Goal: Task Accomplishment & Management: Use online tool/utility

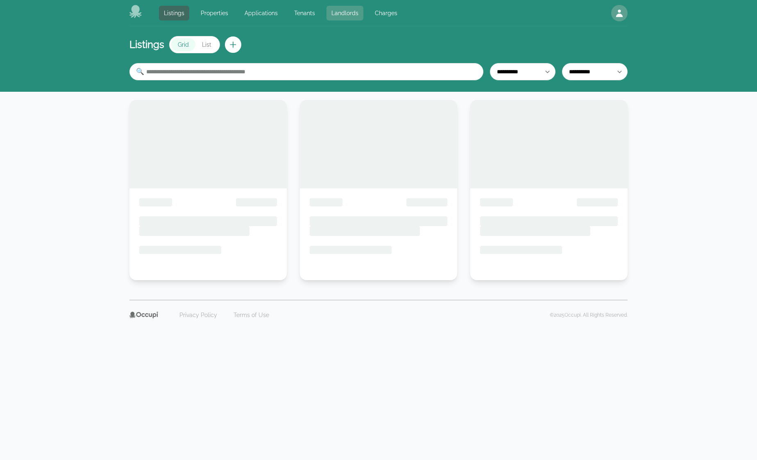
click at [336, 12] on link "Landlords" at bounding box center [344, 13] width 37 height 15
click at [337, 12] on link "Landlords" at bounding box center [344, 13] width 37 height 15
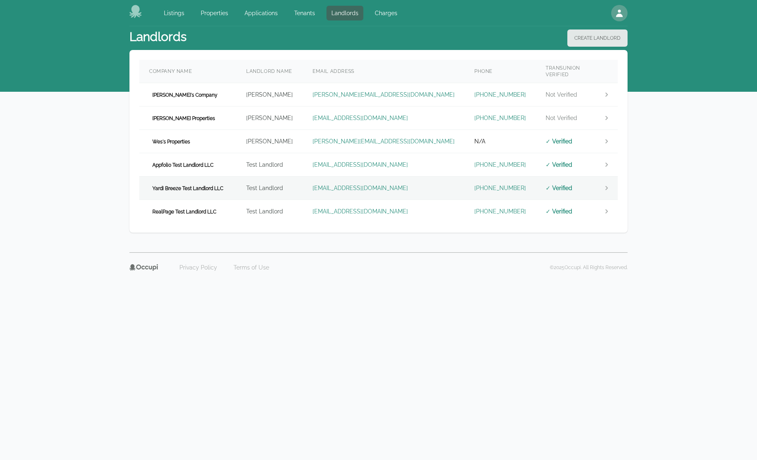
click at [234, 186] on td "Yardi Breeze Test Landlord LLC" at bounding box center [187, 188] width 97 height 23
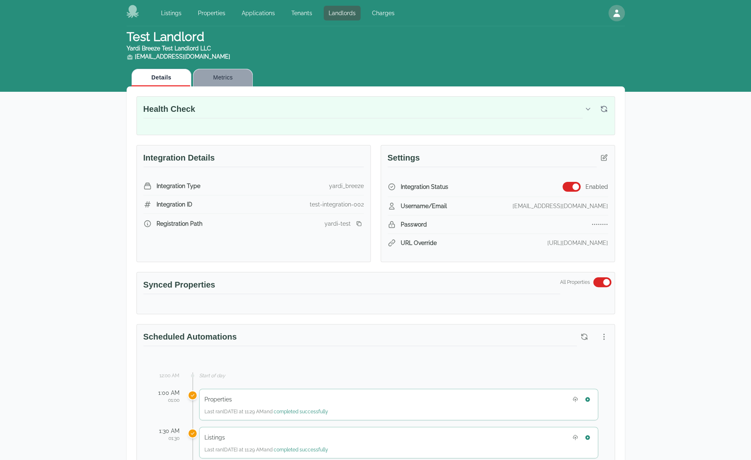
click at [238, 77] on button "Metrics" at bounding box center [223, 78] width 60 height 18
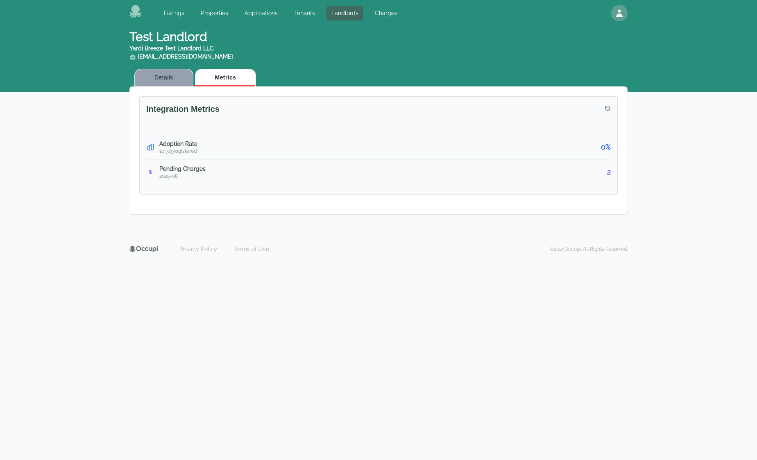
click at [167, 77] on button "Details" at bounding box center [163, 78] width 59 height 18
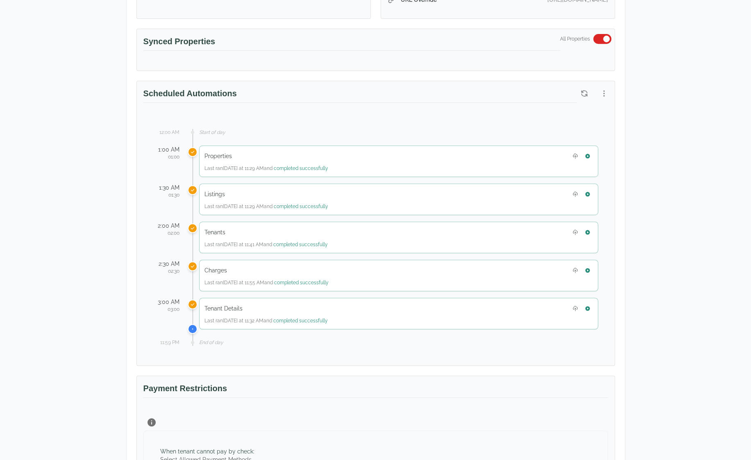
scroll to position [246, 0]
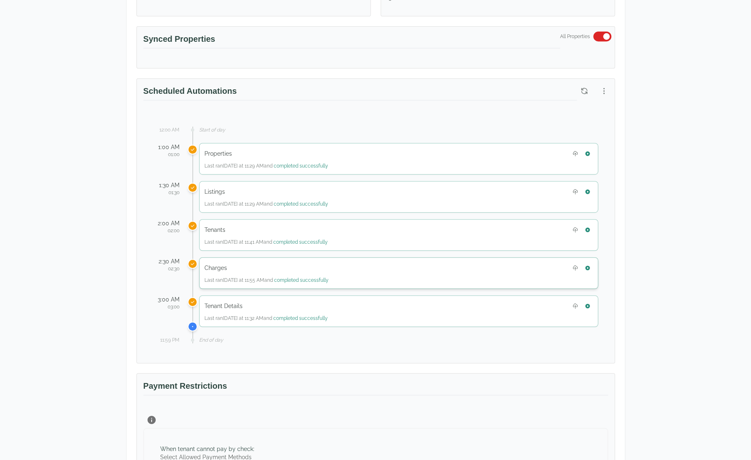
click at [330, 263] on div "Charges" at bounding box center [398, 268] width 388 height 11
click at [589, 266] on icon "button" at bounding box center [588, 268] width 6 height 6
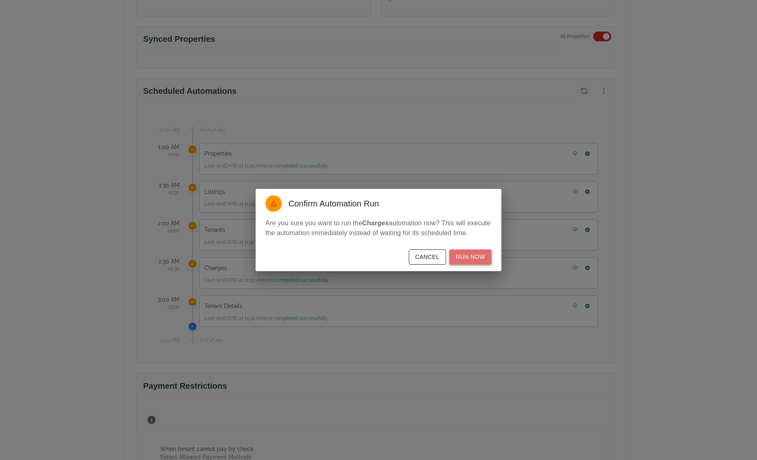
click at [472, 253] on button "Run Now" at bounding box center [470, 256] width 42 height 15
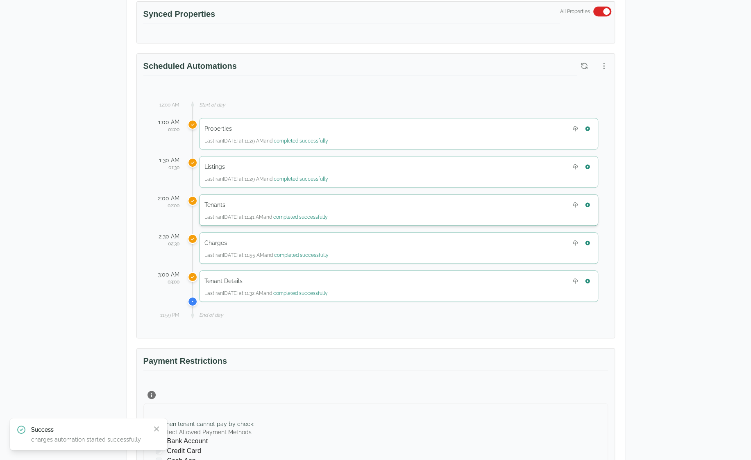
scroll to position [287, 0]
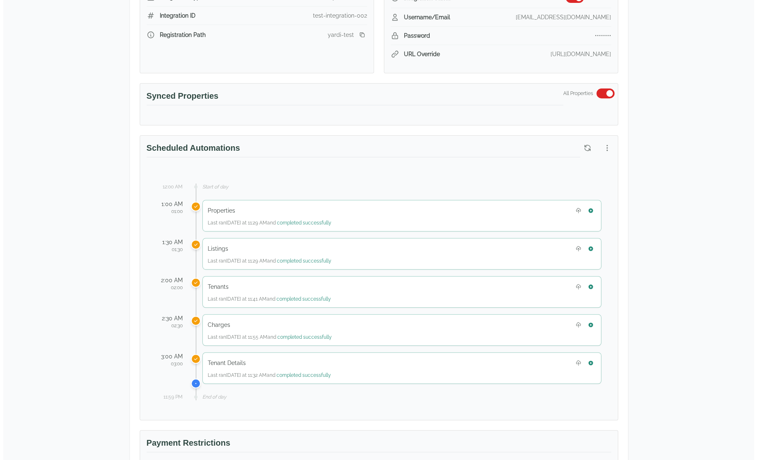
scroll to position [369, 0]
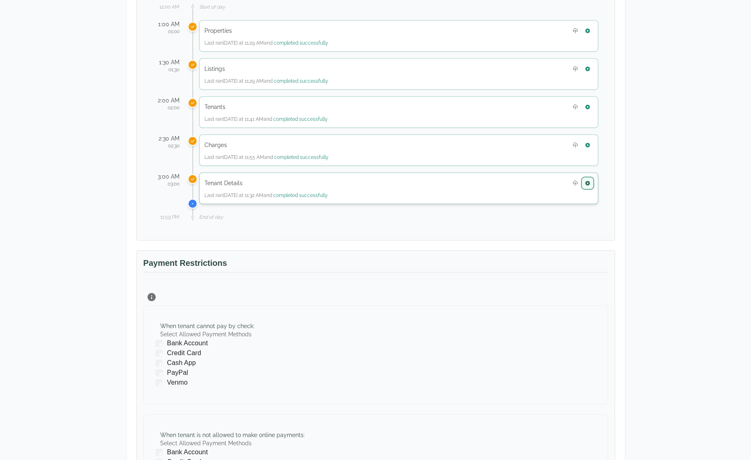
click at [589, 181] on icon "button" at bounding box center [587, 183] width 5 height 5
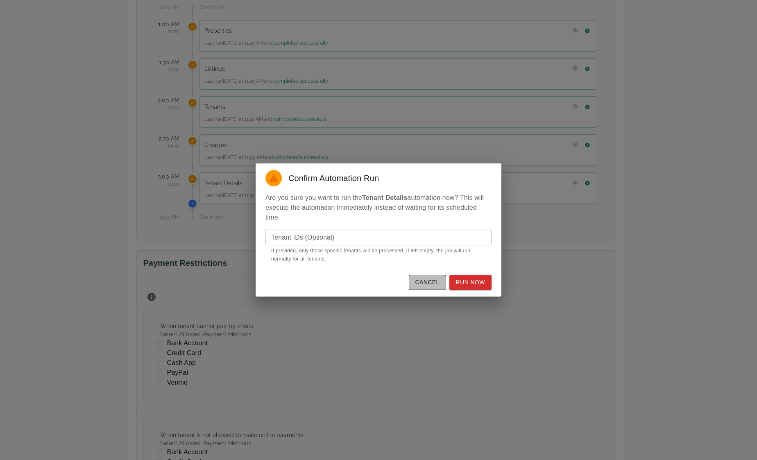
click at [435, 285] on button "Cancel" at bounding box center [427, 282] width 37 height 15
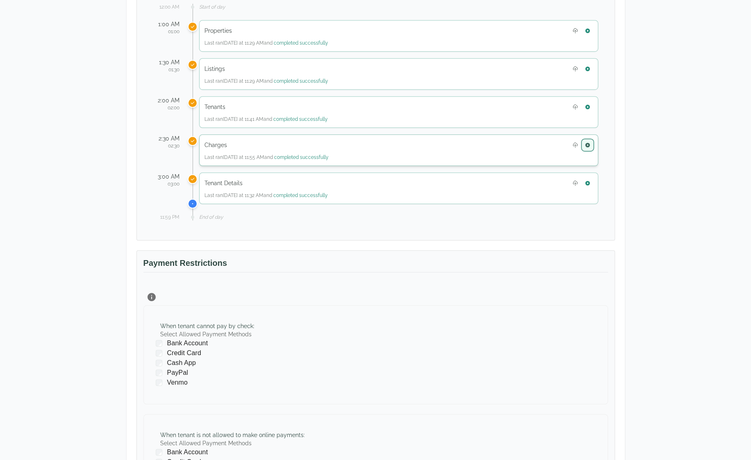
click at [590, 142] on icon "button" at bounding box center [588, 145] width 6 height 6
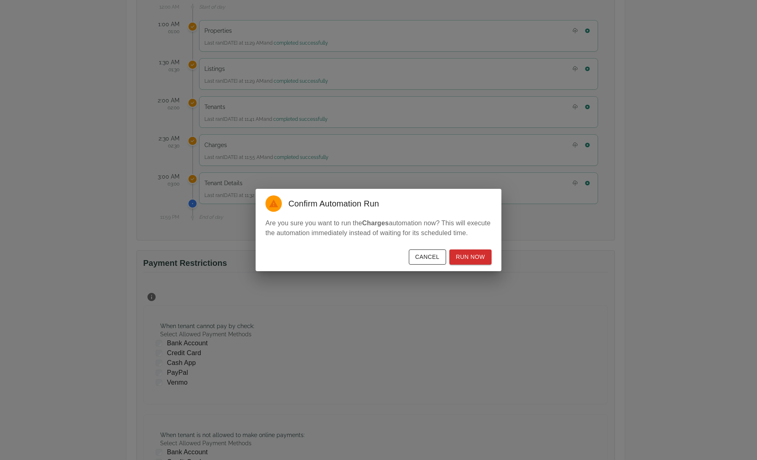
click at [424, 258] on button "Cancel" at bounding box center [427, 256] width 37 height 15
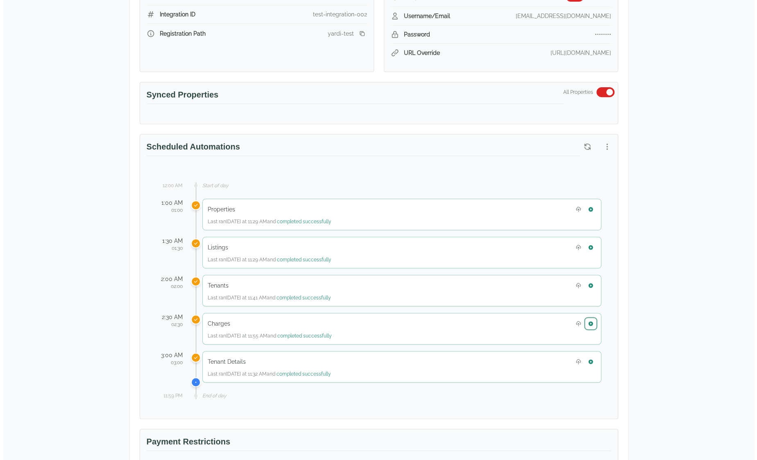
scroll to position [205, 0]
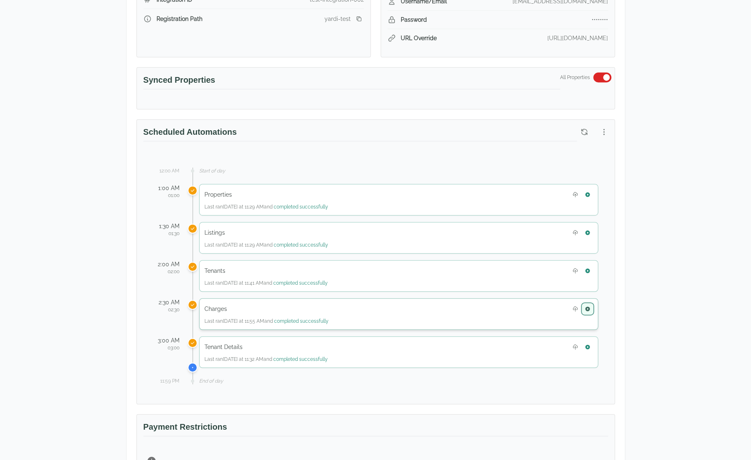
click at [588, 306] on icon "button" at bounding box center [587, 308] width 5 height 5
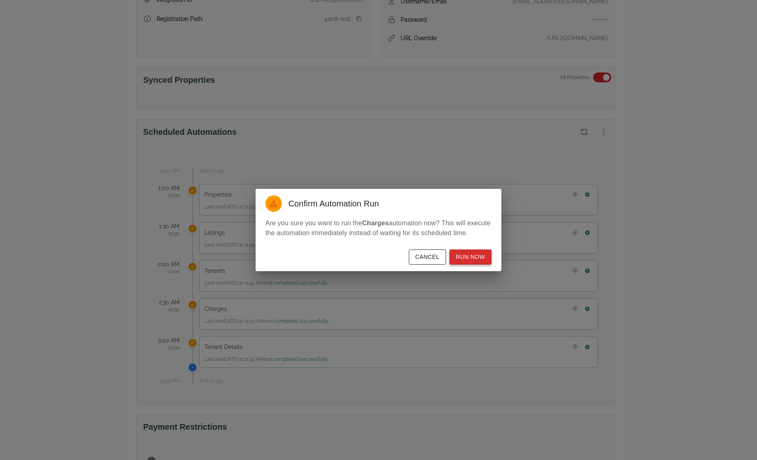
click at [480, 260] on button "Run Now" at bounding box center [470, 256] width 42 height 15
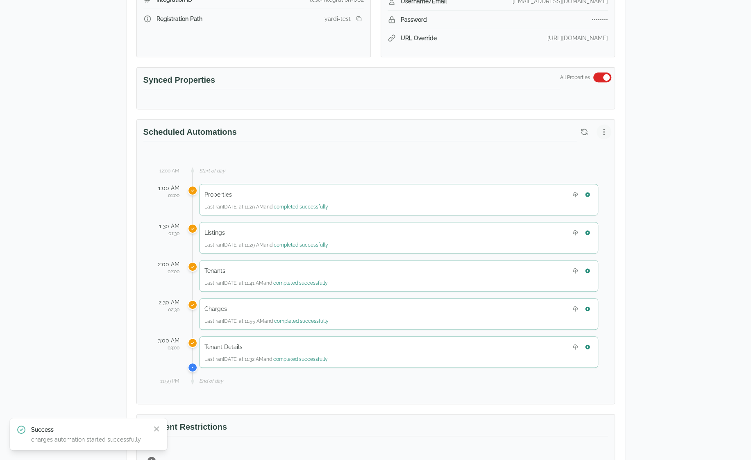
click at [605, 132] on icon "button" at bounding box center [604, 132] width 8 height 8
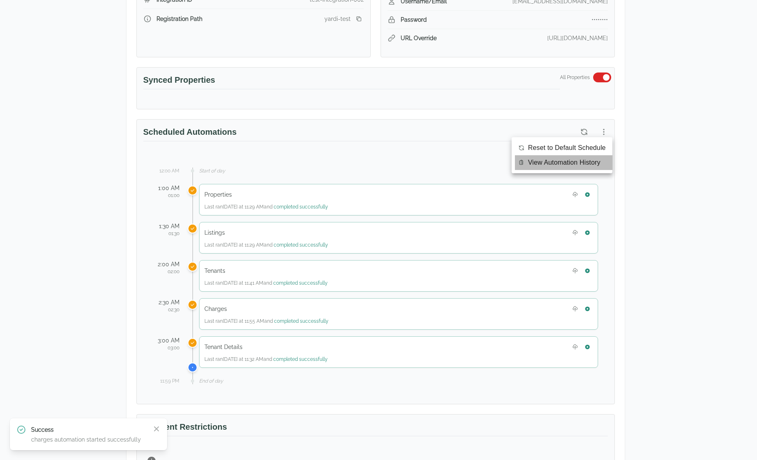
click at [566, 164] on span "View Automation History" at bounding box center [564, 163] width 73 height 10
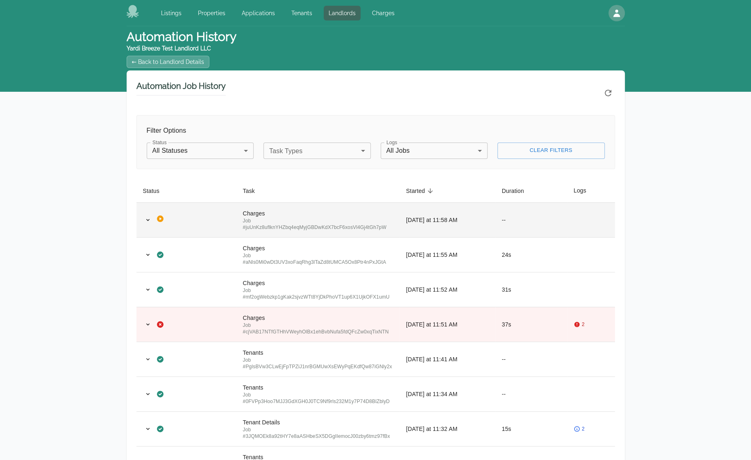
click at [278, 215] on div "Charges" at bounding box center [318, 213] width 150 height 8
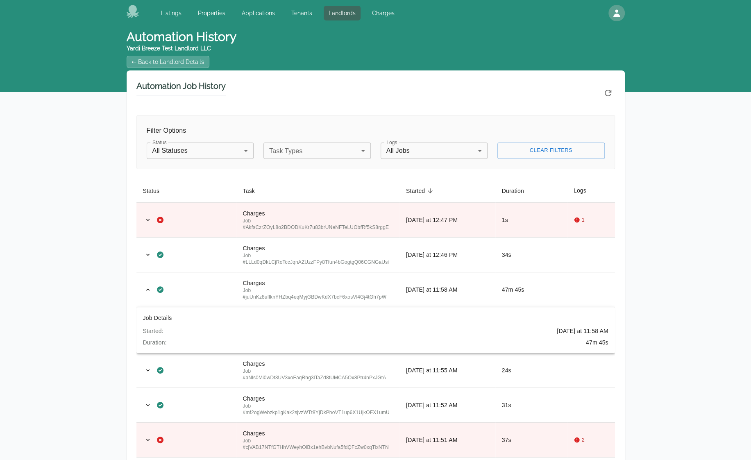
click at [165, 68] on header "Automation History Yardi Breeze Test Landlord LLC ← Back to Landlord Details" at bounding box center [376, 48] width 498 height 44
click at [160, 60] on link "← Back to Landlord Details" at bounding box center [168, 62] width 83 height 12
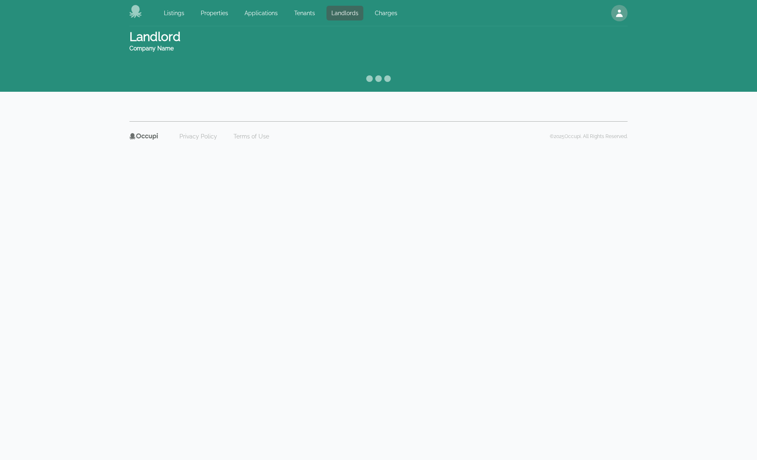
click at [443, 452] on body "Listings Properties Applications Tenants Landlords Charges Open main menu Open …" at bounding box center [378, 230] width 757 height 460
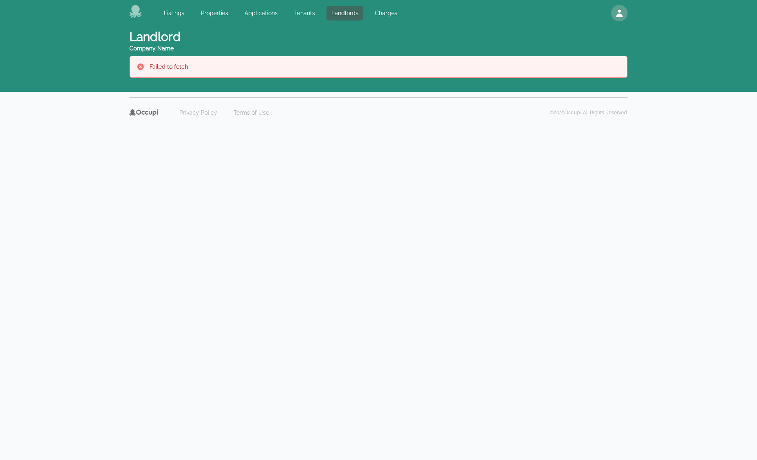
click at [666, 262] on body "Listings Properties Applications Tenants Landlords Charges Open main menu Open …" at bounding box center [378, 230] width 757 height 460
click at [338, 18] on link "Landlords" at bounding box center [344, 13] width 37 height 15
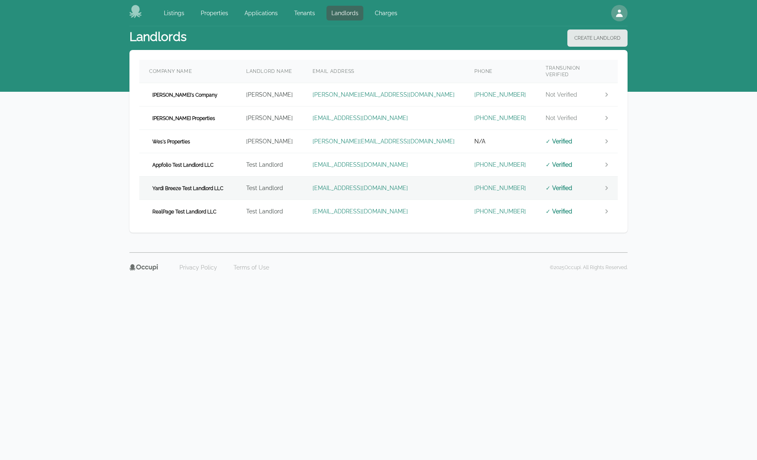
click at [217, 184] on span "Yardi Breeze Test Landlord LLC" at bounding box center [187, 188] width 77 height 8
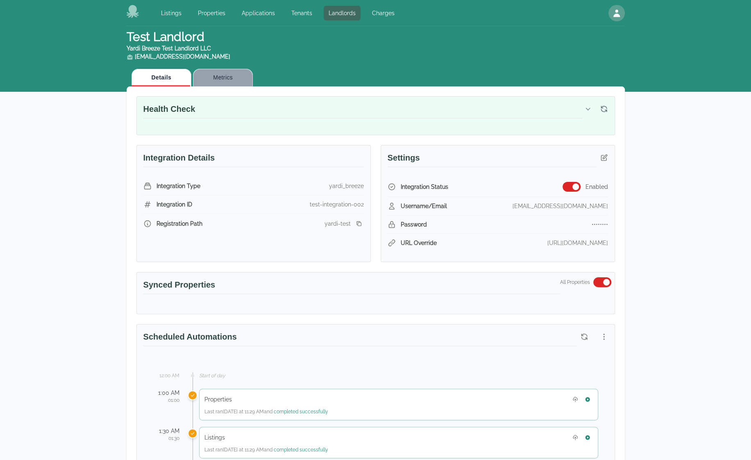
click at [237, 80] on button "Metrics" at bounding box center [223, 78] width 60 height 18
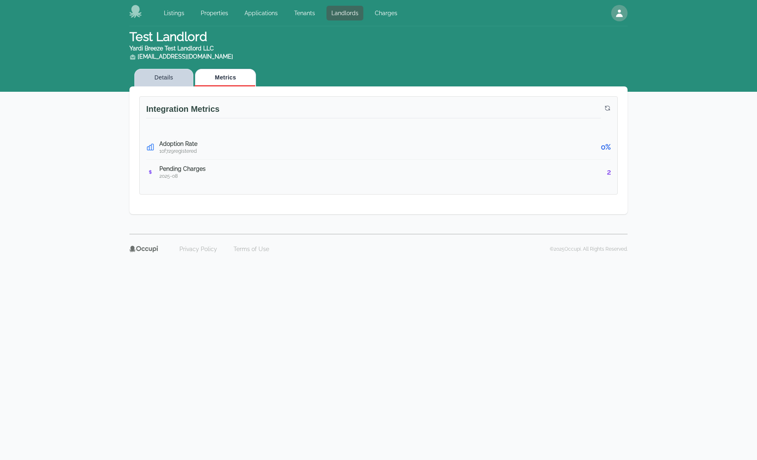
click at [166, 77] on button "Details" at bounding box center [163, 78] width 59 height 18
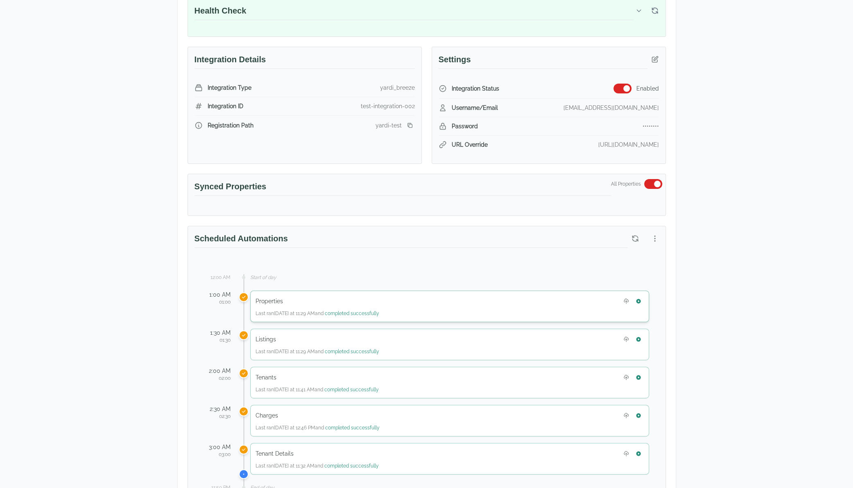
scroll to position [164, 0]
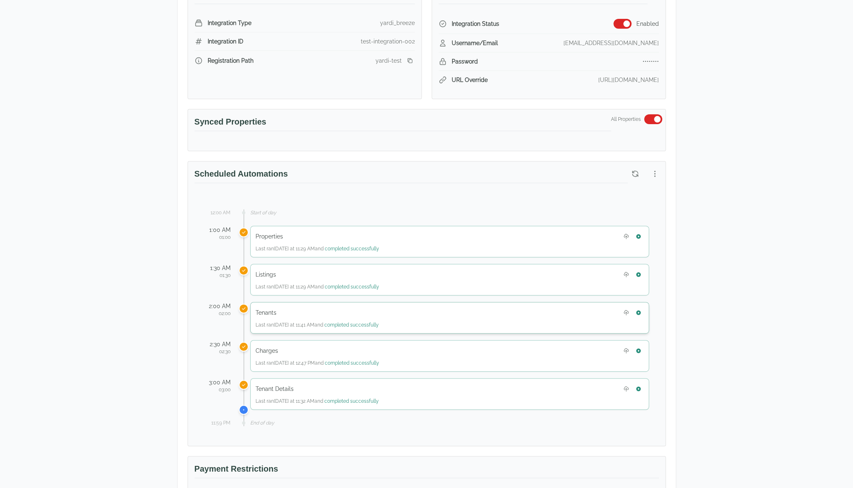
scroll to position [164, 0]
click at [642, 344] on button "button" at bounding box center [638, 349] width 11 height 11
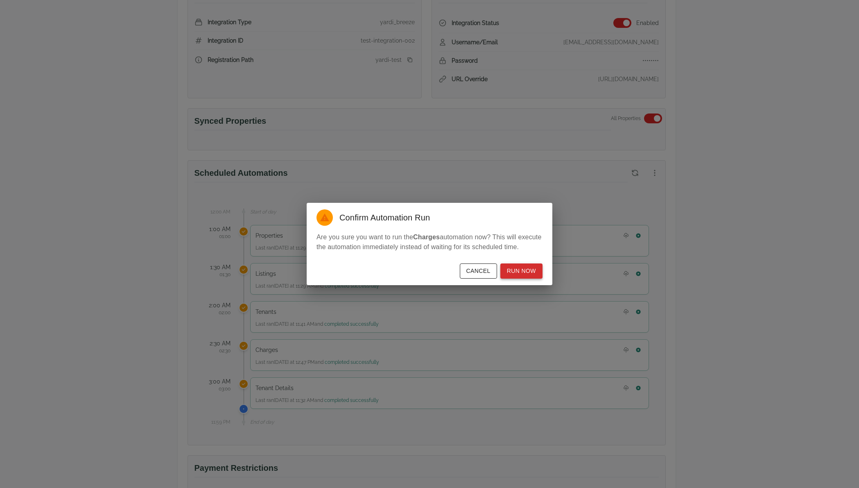
click at [524, 271] on button "Run Now" at bounding box center [522, 270] width 42 height 15
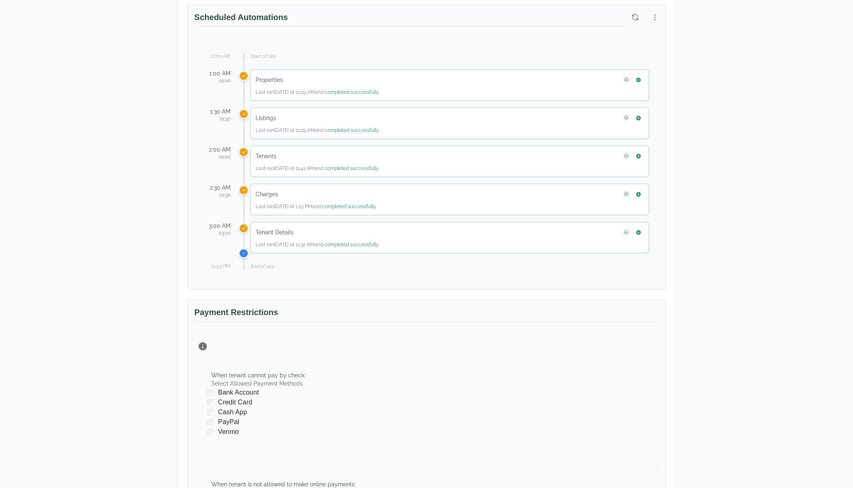
scroll to position [295, 0]
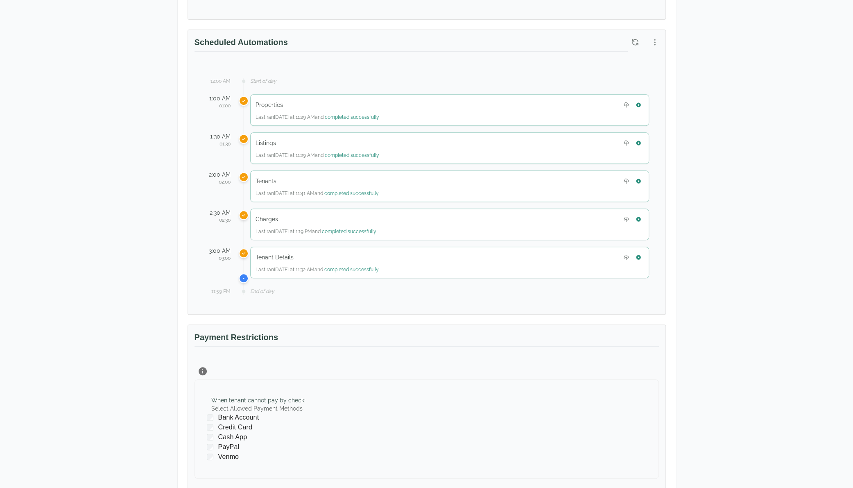
click at [839, 207] on div "Test Landlord Yardi Breeze Test Landlord LLC landlord.yardi@occupi.app Details …" at bounding box center [426, 191] width 853 height 918
click at [642, 218] on button "button" at bounding box center [638, 219] width 11 height 11
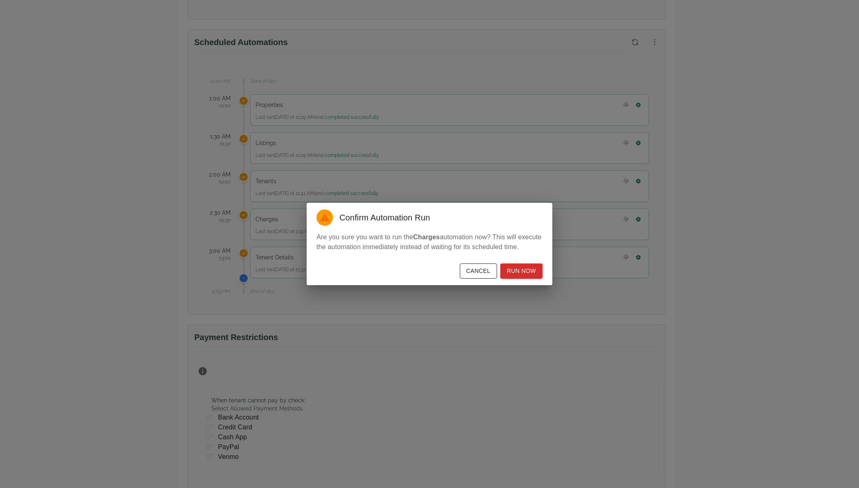
click at [551, 276] on div "Cancel Run Now" at bounding box center [430, 272] width 246 height 25
click at [532, 270] on button "Run Now" at bounding box center [522, 270] width 42 height 15
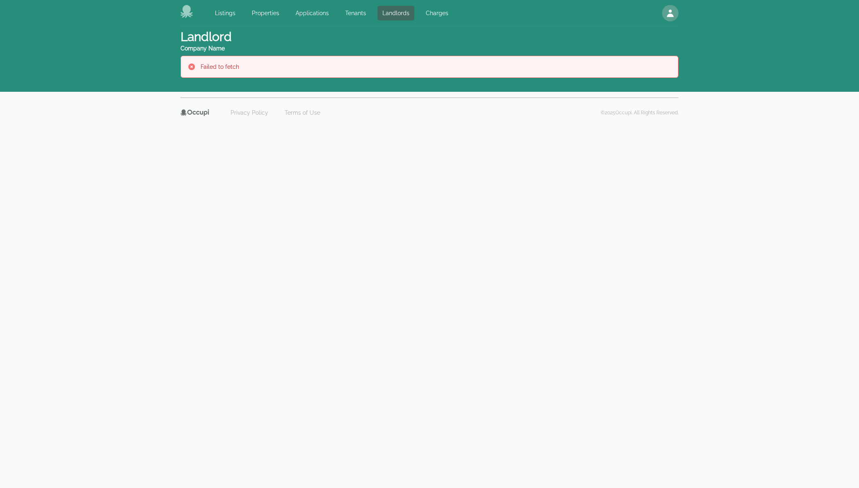
click at [769, 278] on body "Listings Properties Applications Tenants Landlords Charges Open main menu Open …" at bounding box center [429, 244] width 859 height 488
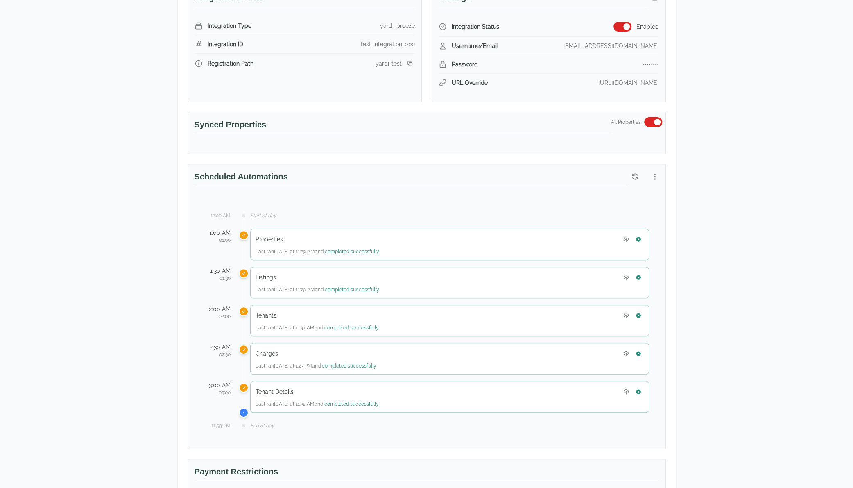
scroll to position [164, 0]
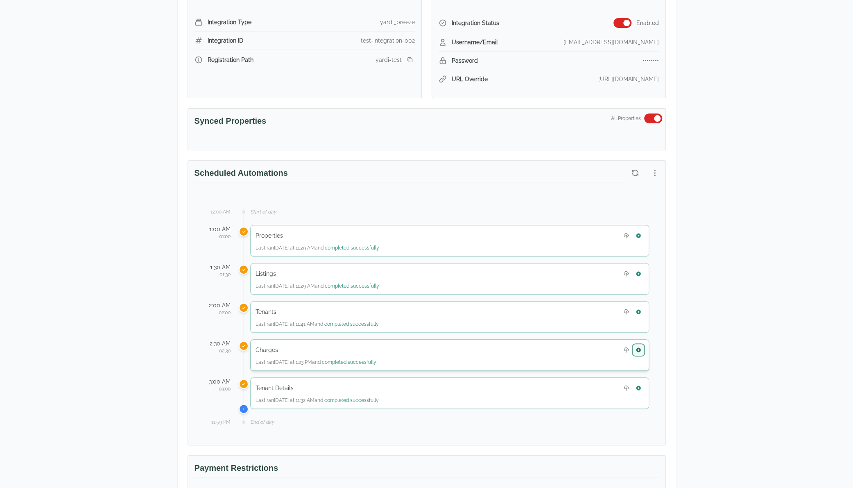
click at [641, 347] on icon "button" at bounding box center [639, 350] width 6 height 6
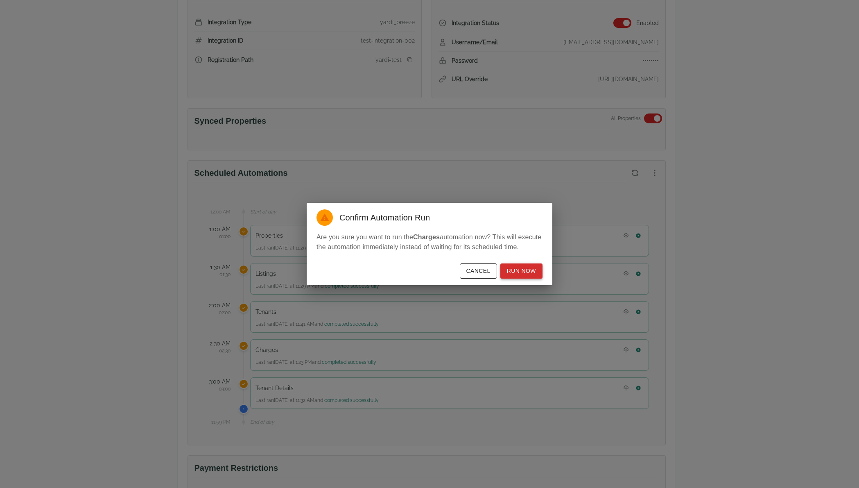
click at [523, 274] on button "Run Now" at bounding box center [522, 270] width 42 height 15
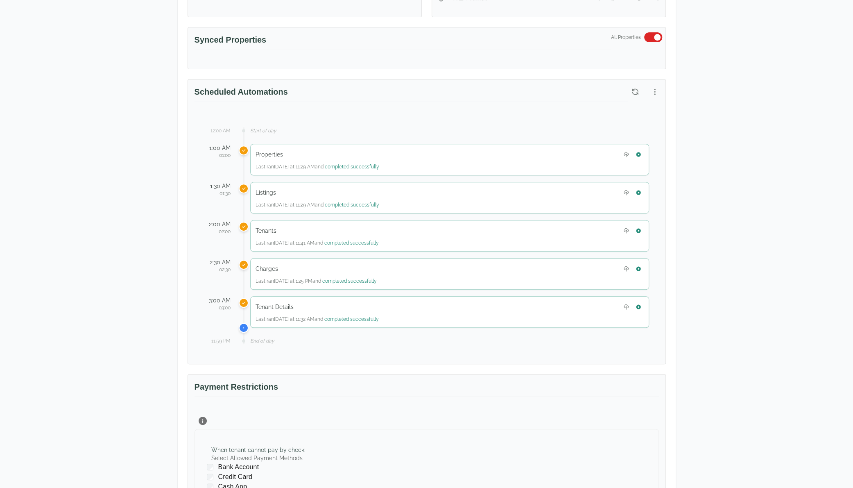
scroll to position [246, 0]
click at [639, 265] on icon "button" at bounding box center [638, 267] width 5 height 5
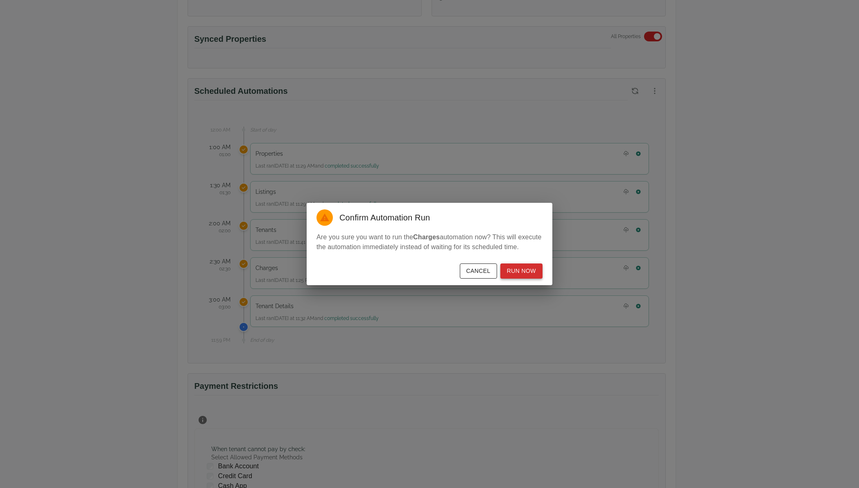
click at [530, 268] on button "Run Now" at bounding box center [522, 270] width 42 height 15
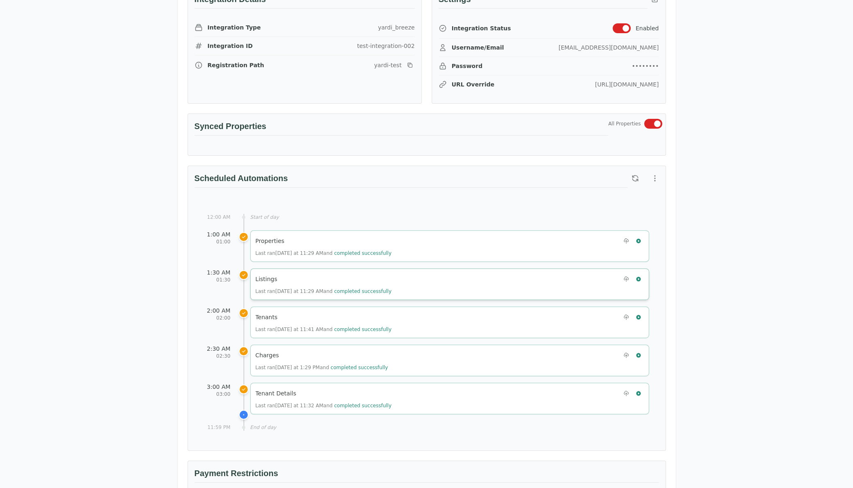
scroll to position [205, 0]
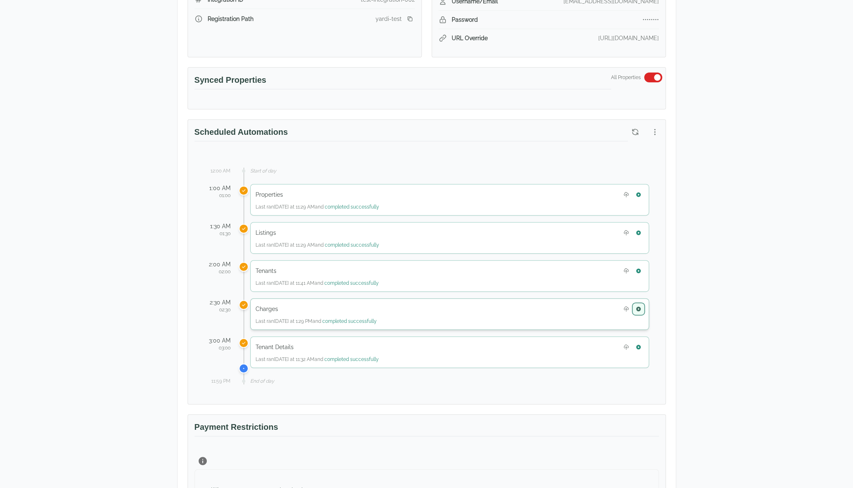
click at [641, 307] on icon "button" at bounding box center [639, 309] width 6 height 6
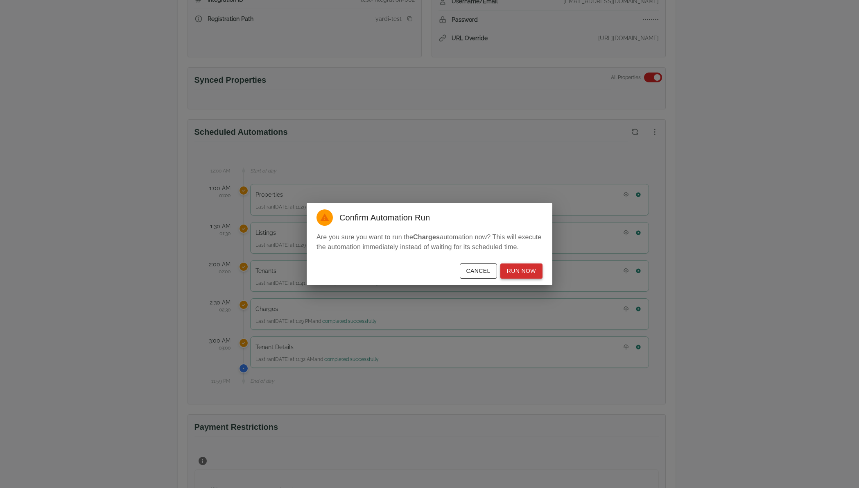
click at [535, 269] on button "Run Now" at bounding box center [522, 270] width 42 height 15
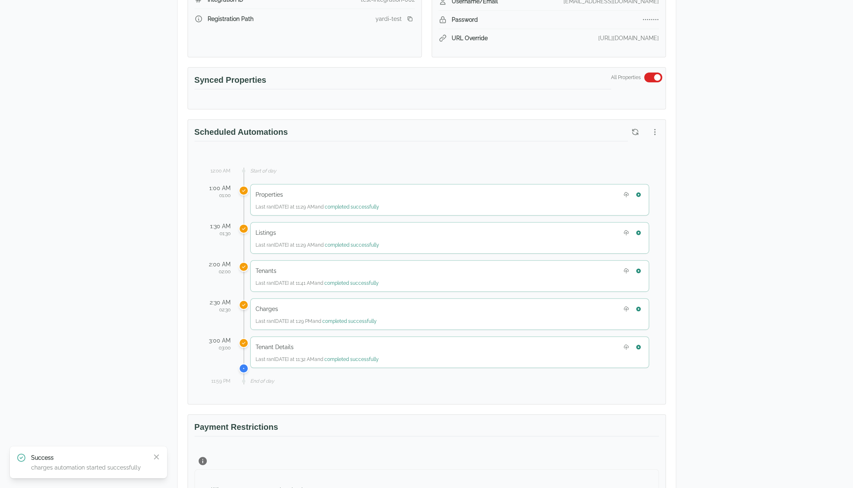
click at [841, 213] on div "Test Landlord Yardi Breeze Test Landlord LLC landlord.yardi@occupi.app Details …" at bounding box center [426, 280] width 853 height 918
click at [731, 435] on div "Test Landlord Yardi Breeze Test Landlord LLC landlord.yardi@occupi.app Details …" at bounding box center [426, 280] width 853 height 918
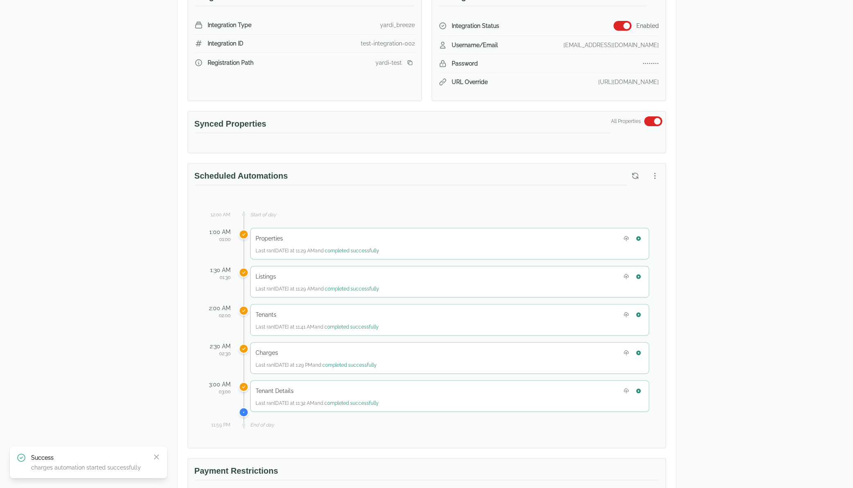
scroll to position [0, 0]
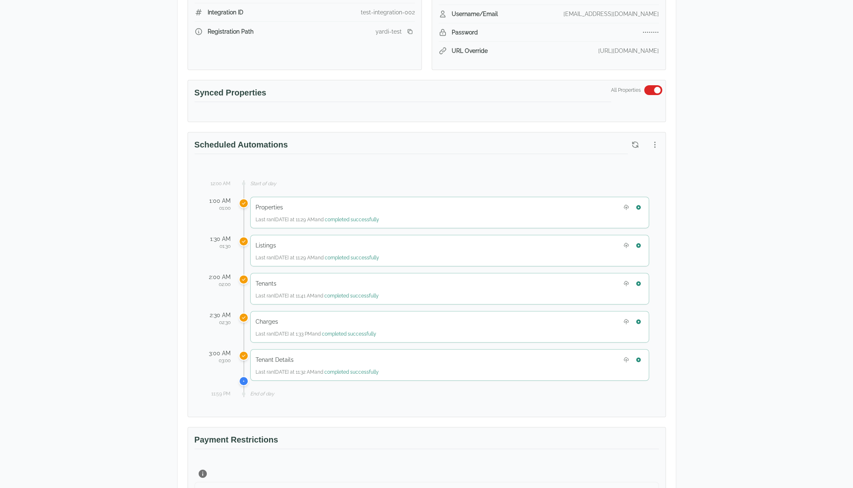
scroll to position [205, 0]
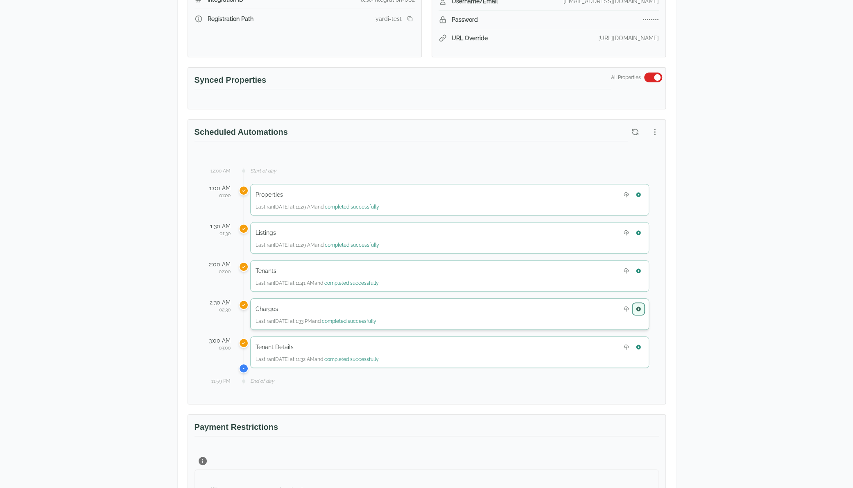
click at [640, 306] on icon "button" at bounding box center [638, 308] width 5 height 5
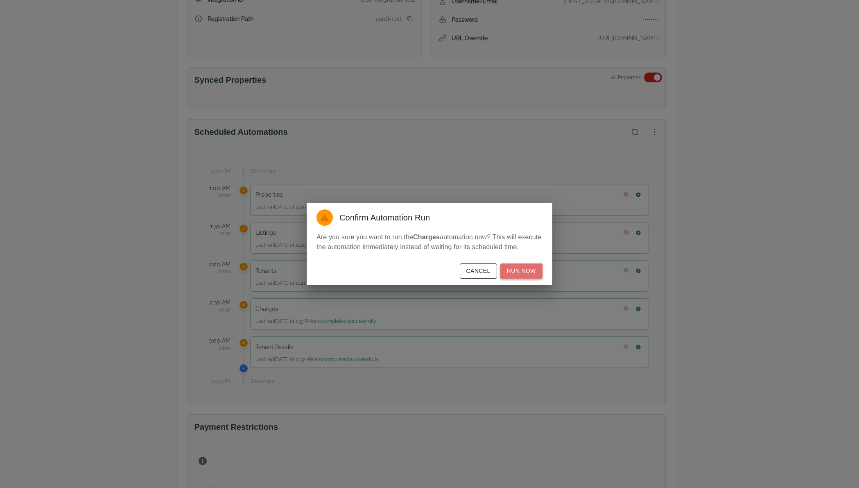
click at [523, 276] on button "Run Now" at bounding box center [522, 270] width 42 height 15
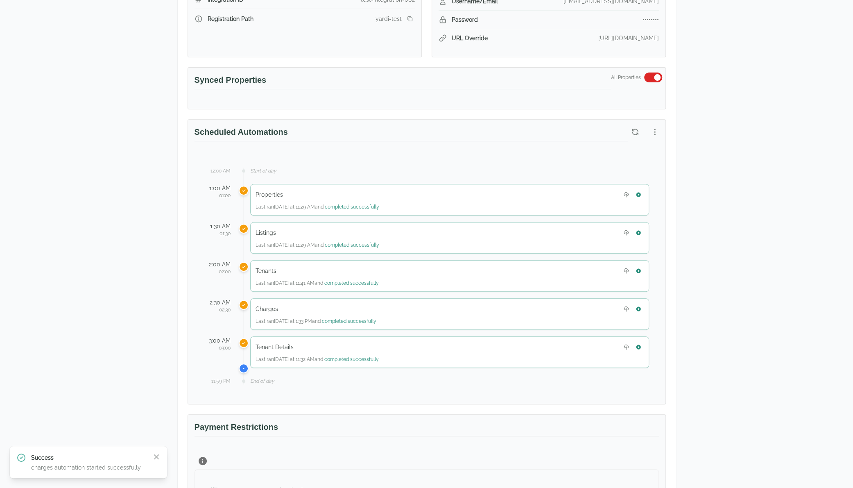
click at [736, 432] on div "Test Landlord Yardi Breeze Test Landlord LLC [EMAIL_ADDRESS][DOMAIN_NAME] Detai…" at bounding box center [426, 280] width 853 height 918
click at [637, 306] on icon "button" at bounding box center [639, 309] width 6 height 6
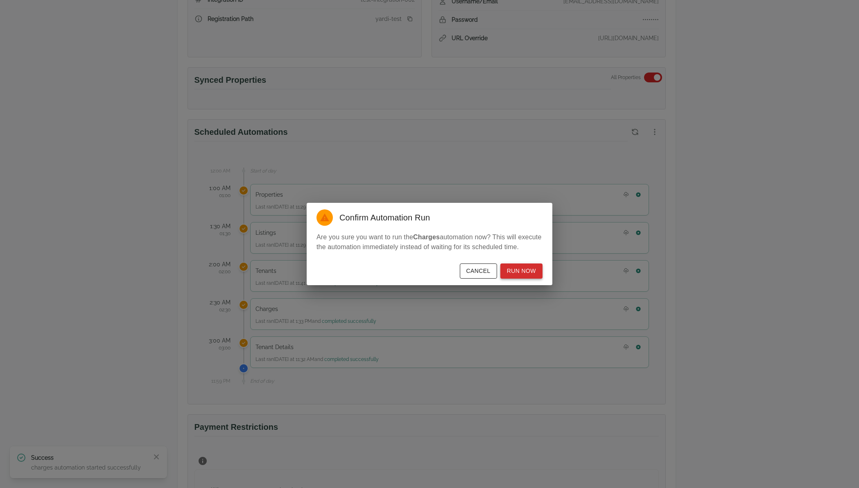
click at [514, 273] on button "Run Now" at bounding box center [522, 270] width 42 height 15
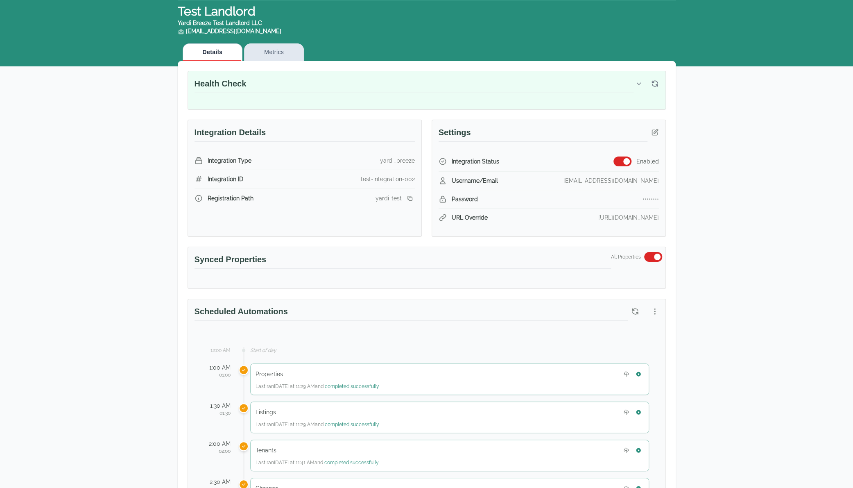
scroll to position [246, 0]
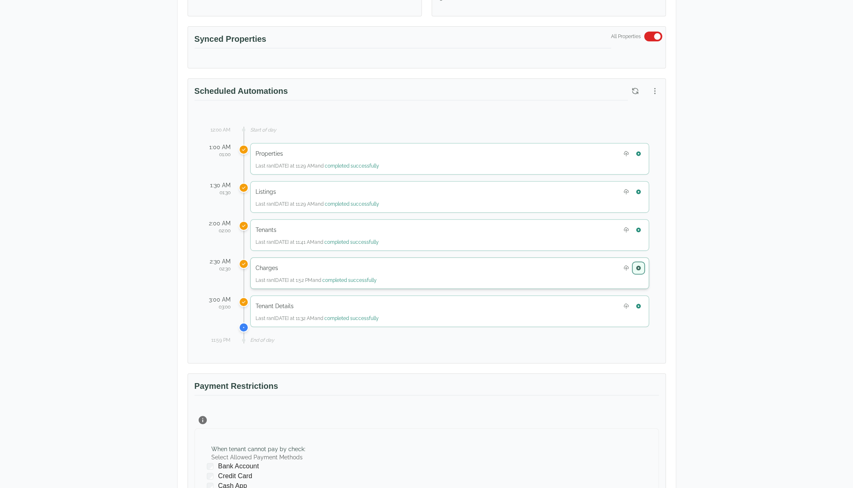
click at [639, 266] on icon "button" at bounding box center [638, 267] width 5 height 5
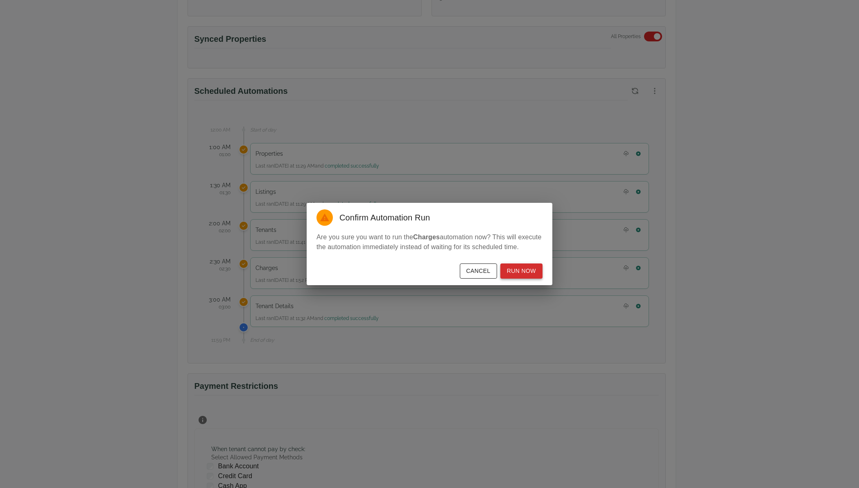
click at [522, 271] on button "Run Now" at bounding box center [522, 270] width 42 height 15
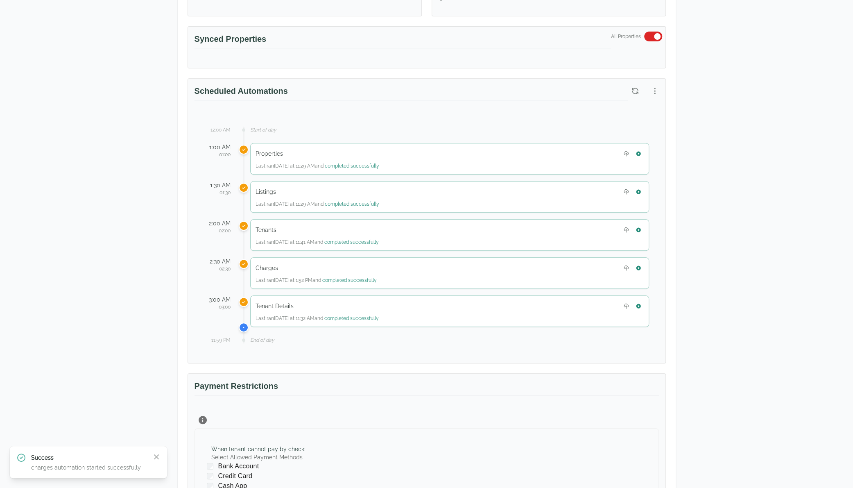
click at [376, 380] on h3 "Payment Restrictions" at bounding box center [427, 387] width 465 height 15
click at [254, 149] on div "Properties Last ran Today at 11:29 AM and completed successfully" at bounding box center [449, 159] width 399 height 32
click at [262, 191] on h5 "Listings" at bounding box center [266, 192] width 20 height 8
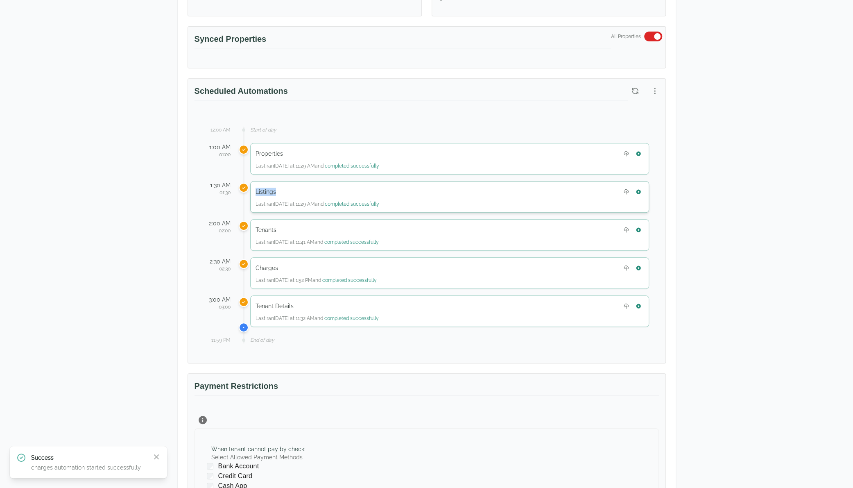
click at [262, 191] on h5 "Listings" at bounding box center [266, 192] width 20 height 8
click at [267, 229] on h5 "Tenants" at bounding box center [266, 230] width 21 height 8
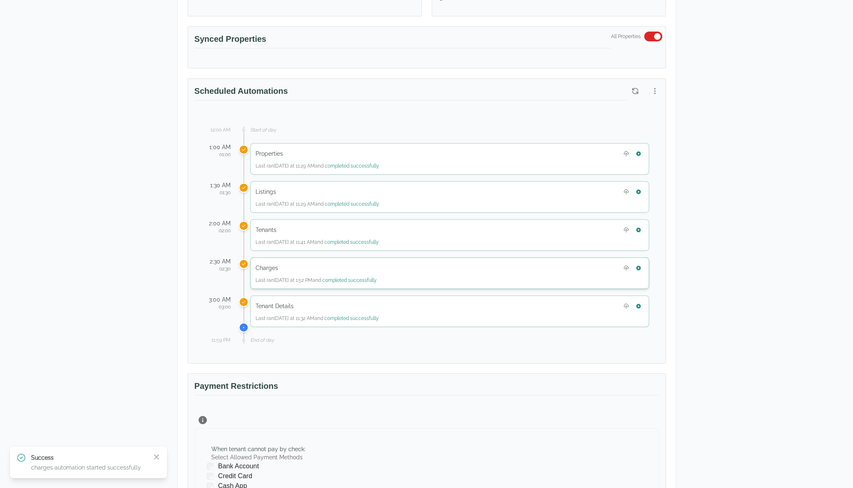
click at [274, 258] on div "Charges Last ran Today at 1:52 PM and completed successfully" at bounding box center [449, 273] width 399 height 32
click at [291, 302] on h5 "Tenant Details" at bounding box center [275, 306] width 38 height 8
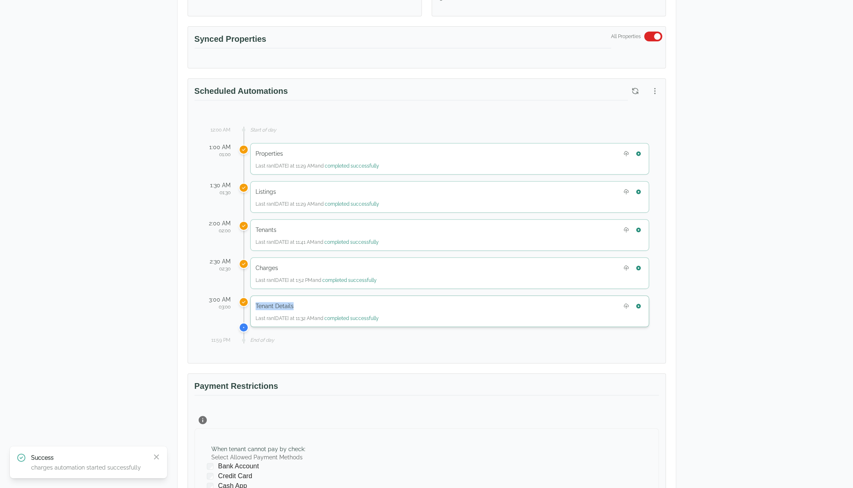
click at [291, 302] on h5 "Tenant Details" at bounding box center [275, 306] width 38 height 8
click at [365, 306] on div "Tenant Details" at bounding box center [450, 306] width 388 height 11
click at [839, 127] on div "Test Landlord Yardi Breeze Test Landlord LLC landlord.yardi@occupi.app Details …" at bounding box center [426, 239] width 853 height 918
click at [640, 154] on icon "button" at bounding box center [639, 154] width 6 height 6
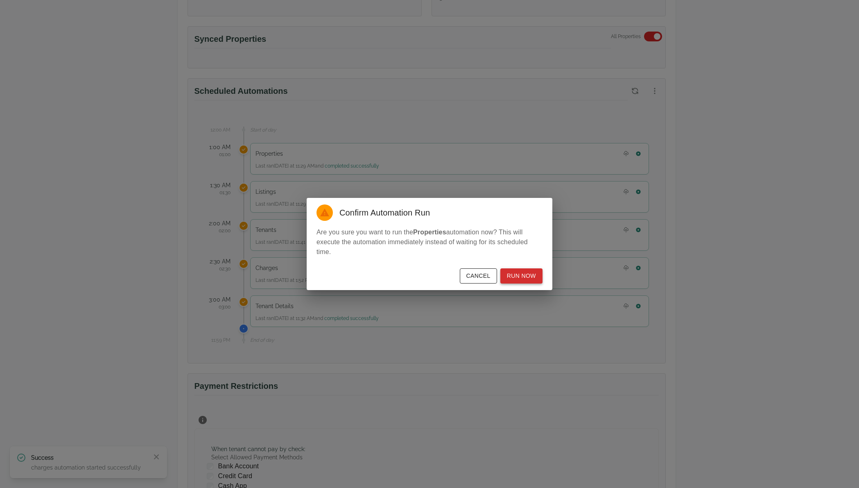
click at [526, 274] on button "Run Now" at bounding box center [522, 275] width 42 height 15
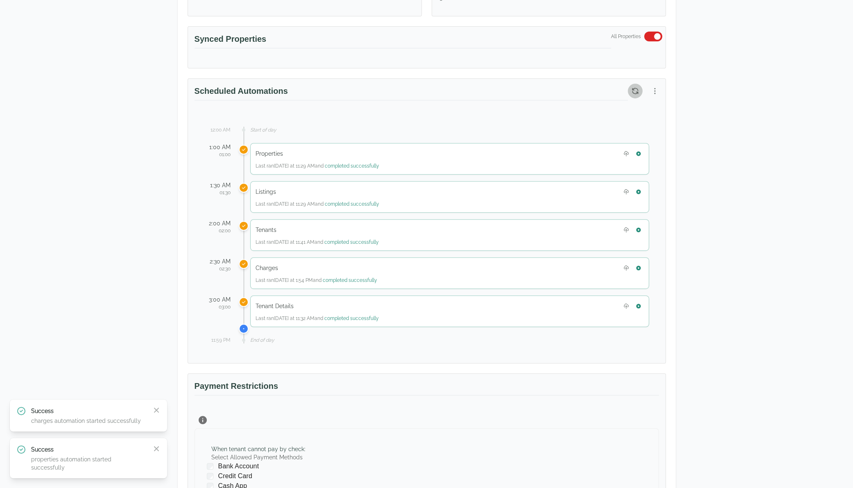
click at [639, 88] on button "button" at bounding box center [635, 91] width 15 height 15
click at [638, 154] on button "button" at bounding box center [638, 153] width 11 height 11
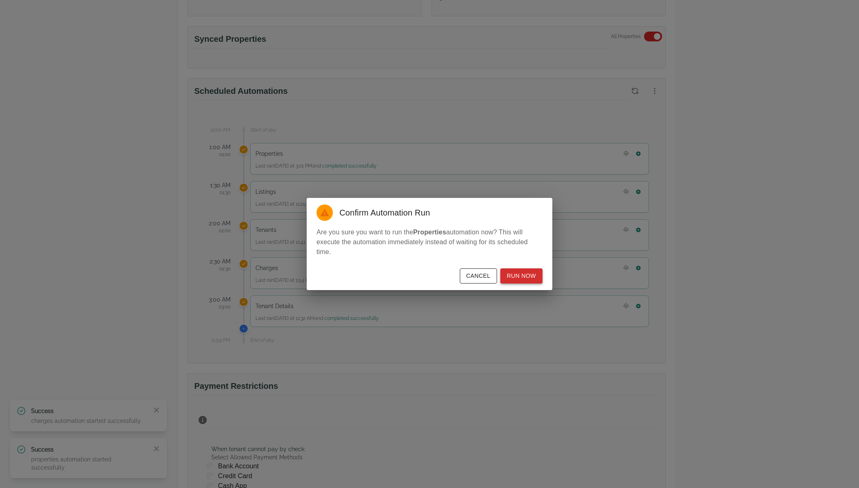
click at [526, 278] on button "Run Now" at bounding box center [522, 275] width 42 height 15
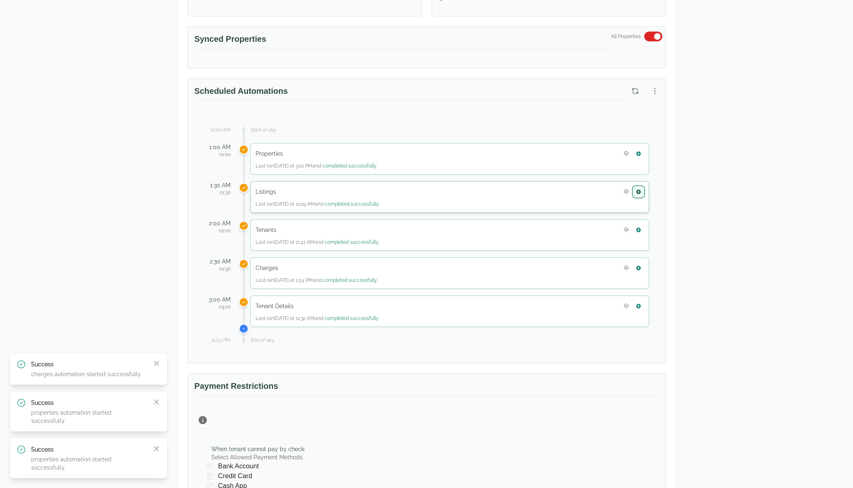
click at [641, 191] on icon "button" at bounding box center [639, 192] width 6 height 6
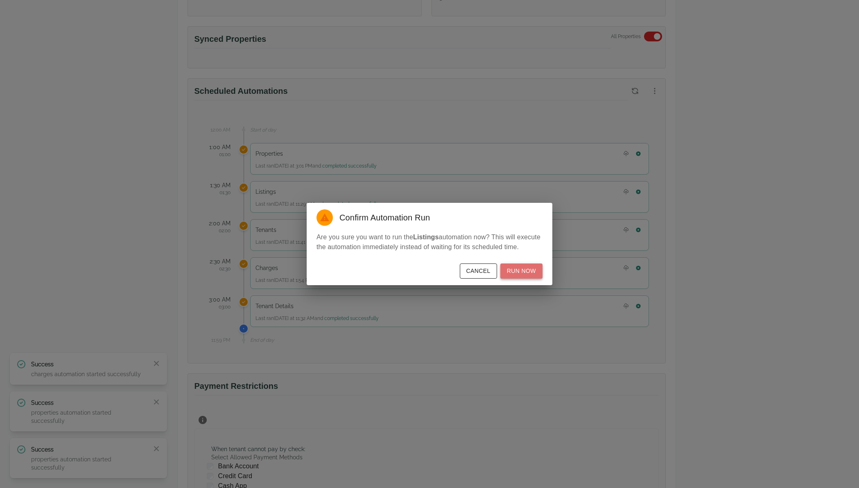
click at [529, 267] on button "Run Now" at bounding box center [522, 270] width 42 height 15
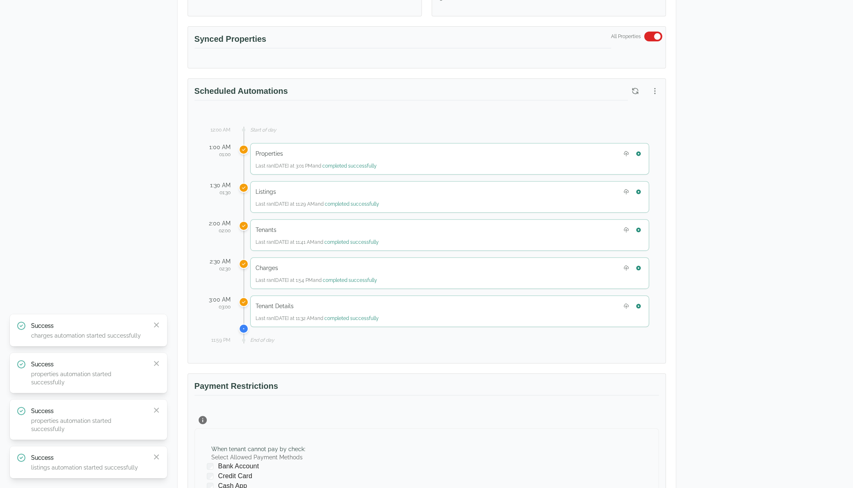
drag, startPoint x: 769, startPoint y: 125, endPoint x: 786, endPoint y: 85, distance: 43.4
click at [769, 125] on div "Test Landlord Yardi Breeze Test Landlord LLC landlord.yardi@occupi.app Details …" at bounding box center [426, 239] width 853 height 918
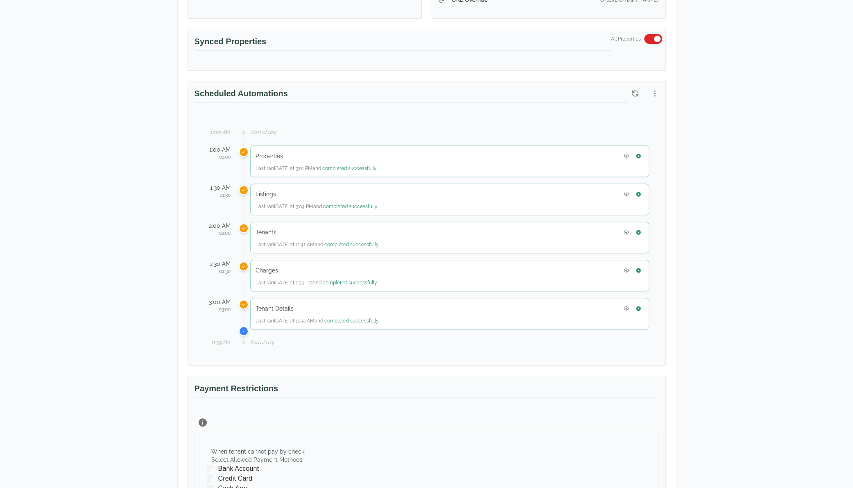
scroll to position [246, 0]
click at [637, 265] on icon "button" at bounding box center [638, 267] width 5 height 5
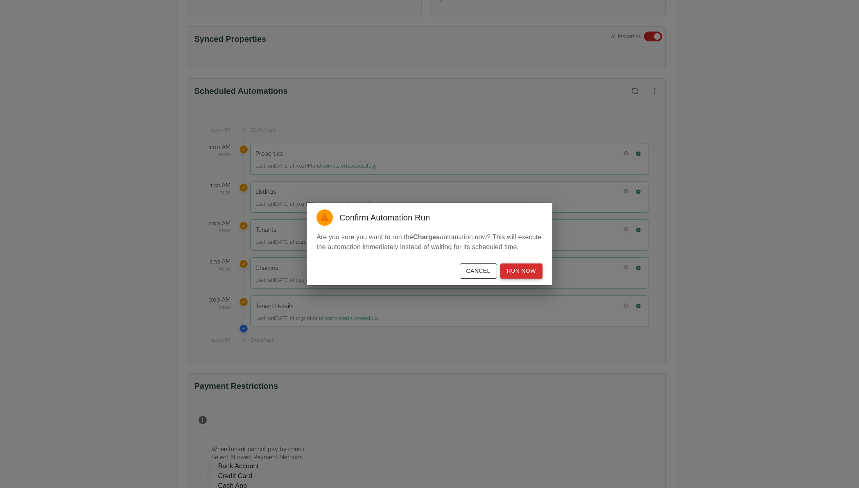
click at [542, 274] on button "Run Now" at bounding box center [522, 270] width 42 height 15
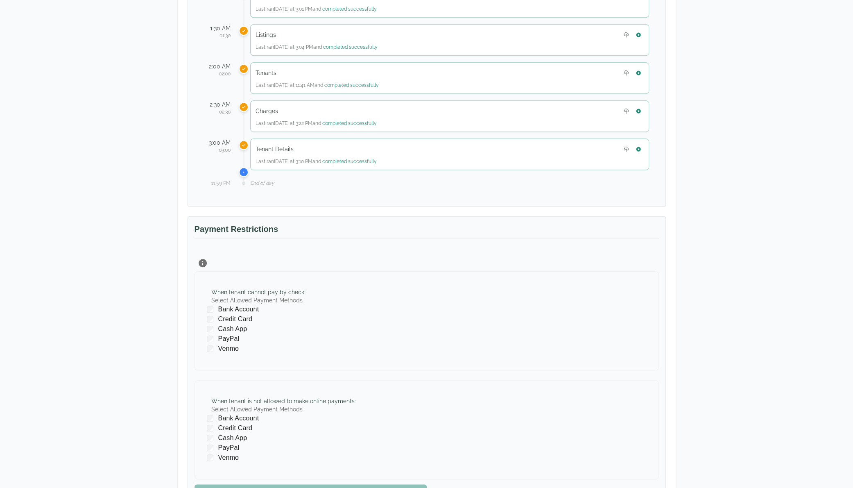
scroll to position [451, 0]
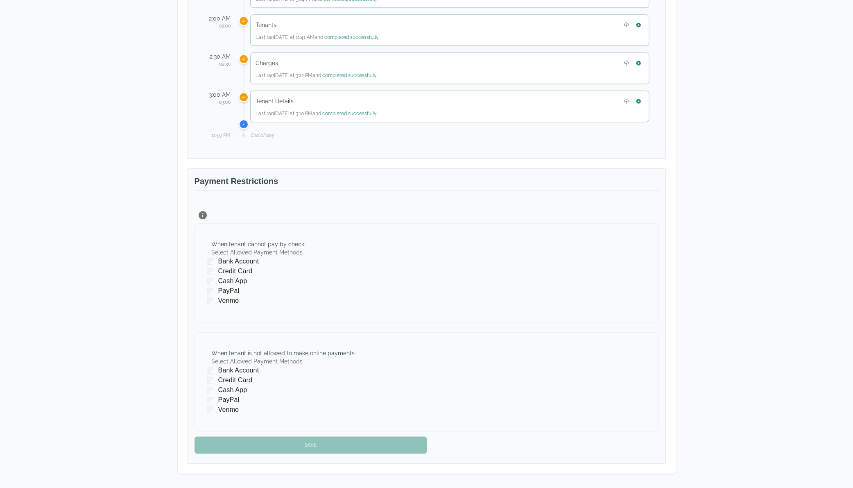
click at [717, 340] on div "Test Landlord Yardi Breeze Test Landlord LLC [EMAIL_ADDRESS][DOMAIN_NAME] Detai…" at bounding box center [426, 35] width 853 height 918
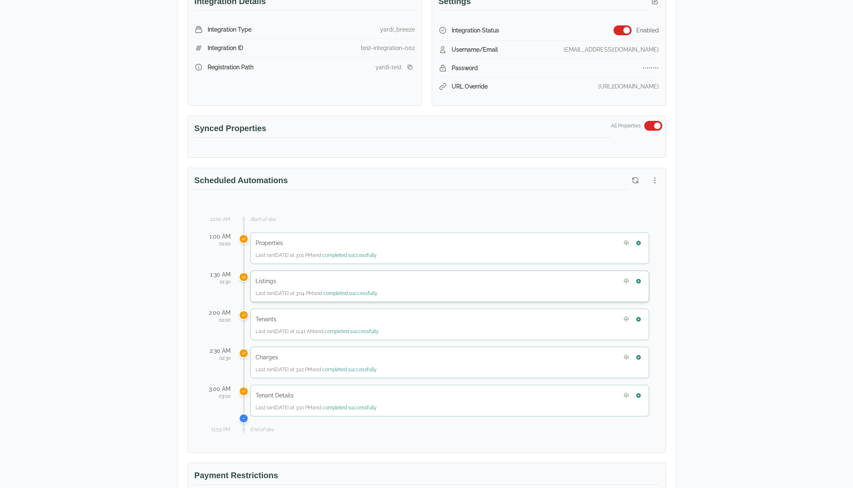
scroll to position [123, 0]
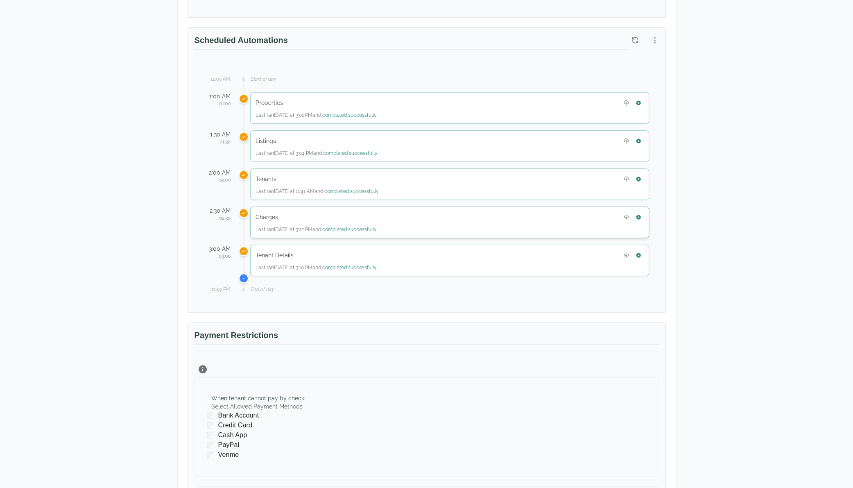
scroll to position [254, 0]
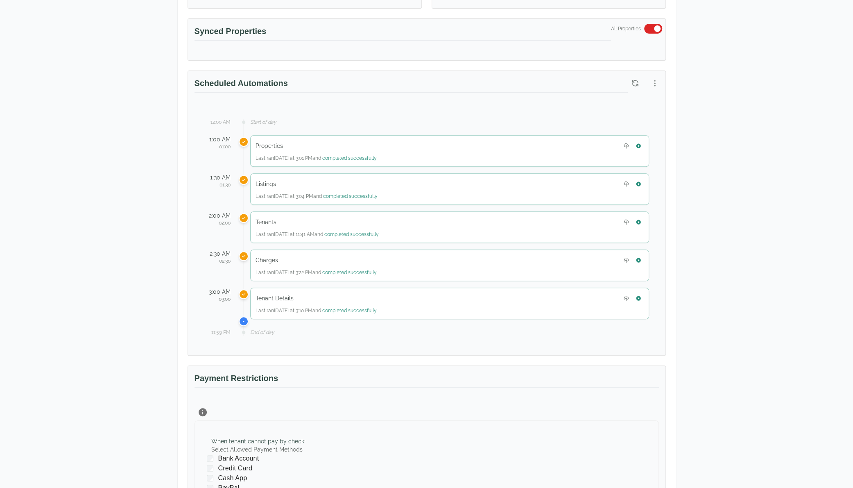
click at [776, 325] on div "Test Landlord Yardi Breeze Test Landlord LLC [EMAIL_ADDRESS][DOMAIN_NAME] Detai…" at bounding box center [426, 232] width 853 height 918
click at [639, 258] on icon "button" at bounding box center [638, 260] width 5 height 5
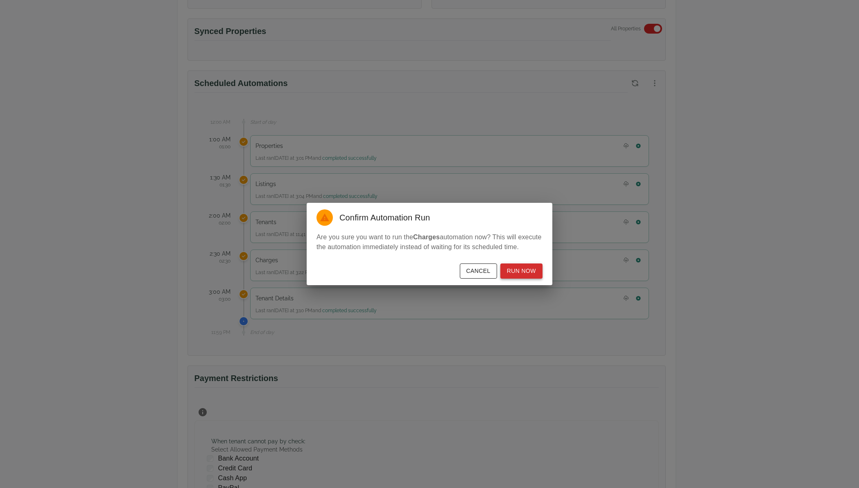
click at [531, 275] on button "Run Now" at bounding box center [522, 270] width 42 height 15
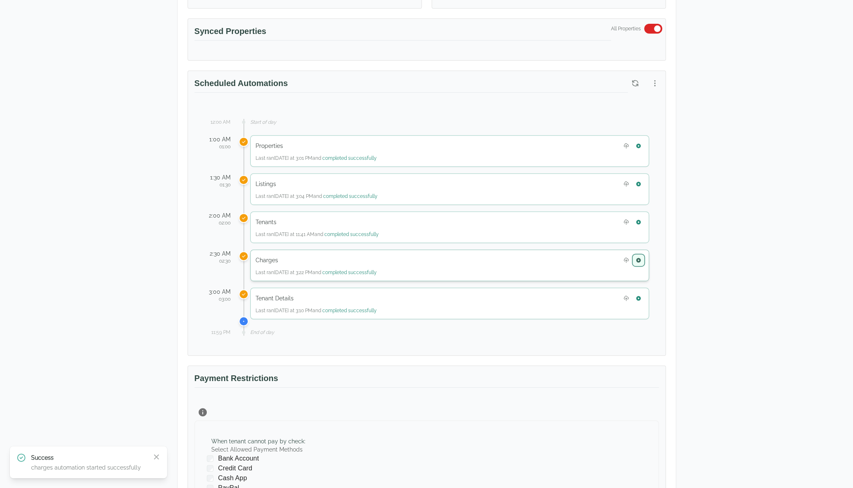
click at [642, 258] on button "button" at bounding box center [638, 260] width 11 height 11
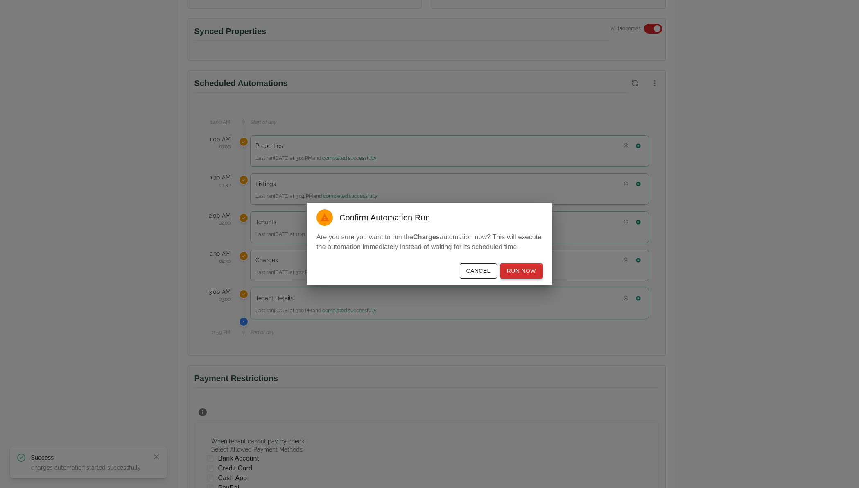
click at [528, 267] on button "Run Now" at bounding box center [522, 270] width 42 height 15
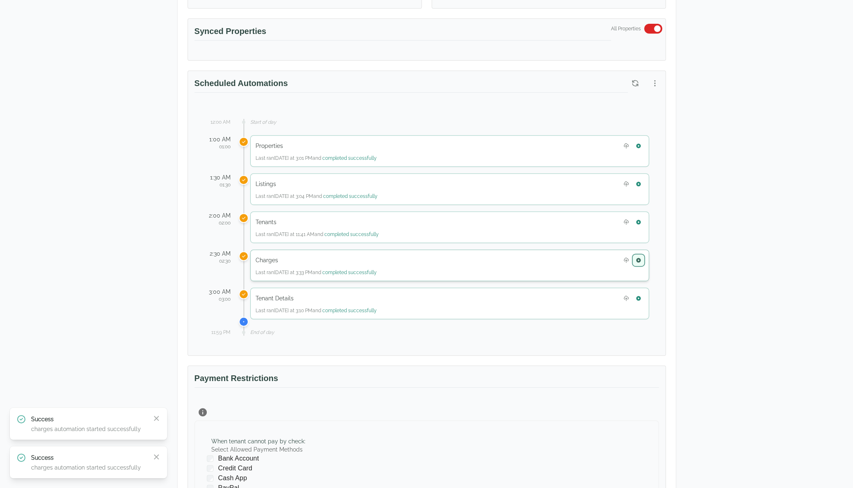
click at [640, 258] on icon "button" at bounding box center [638, 260] width 5 height 5
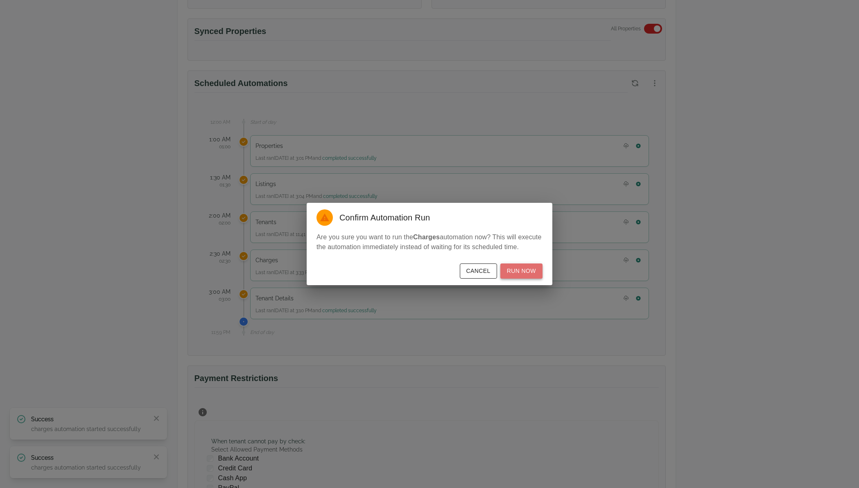
click at [537, 271] on button "Run Now" at bounding box center [522, 270] width 42 height 15
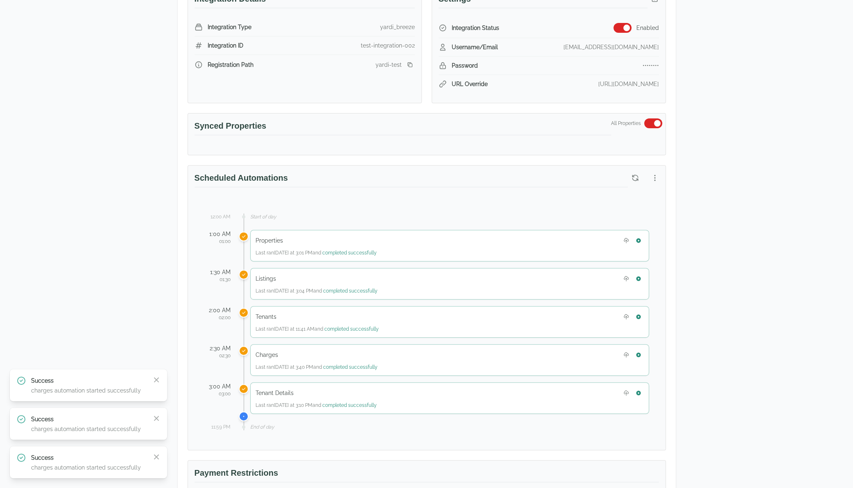
scroll to position [49, 0]
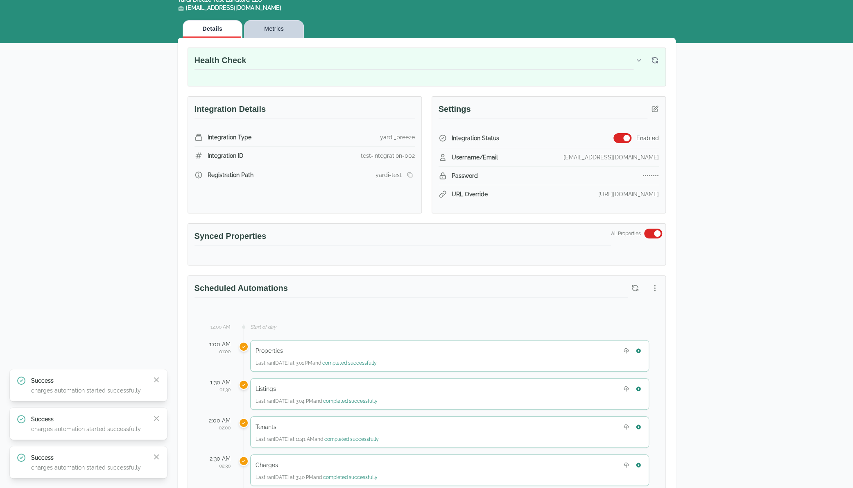
click at [294, 26] on button "Metrics" at bounding box center [274, 29] width 60 height 18
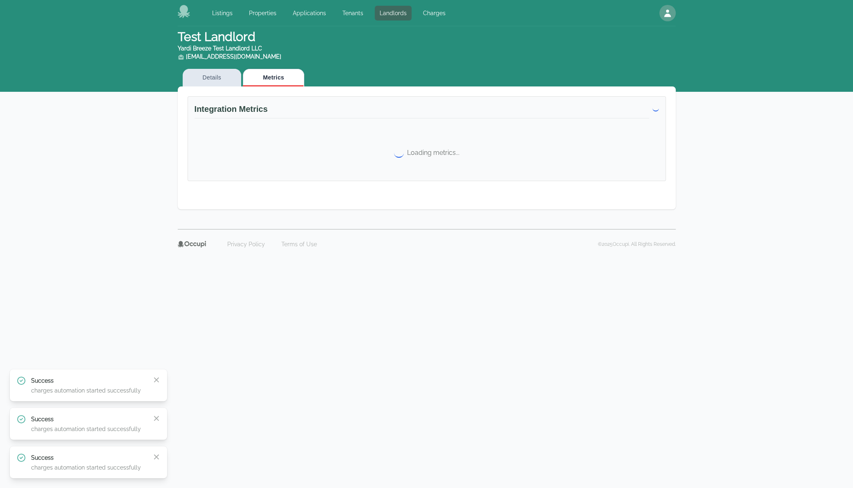
scroll to position [0, 0]
click at [232, 79] on button "Details" at bounding box center [215, 78] width 59 height 18
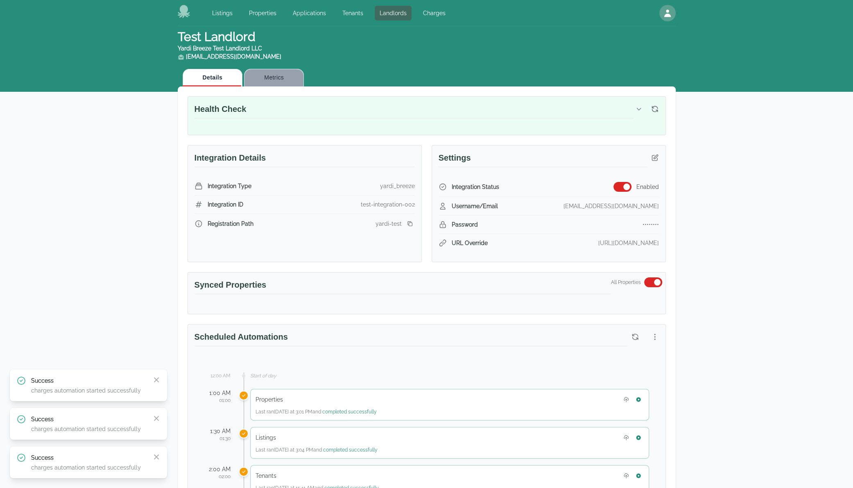
click at [285, 80] on button "Metrics" at bounding box center [274, 78] width 60 height 18
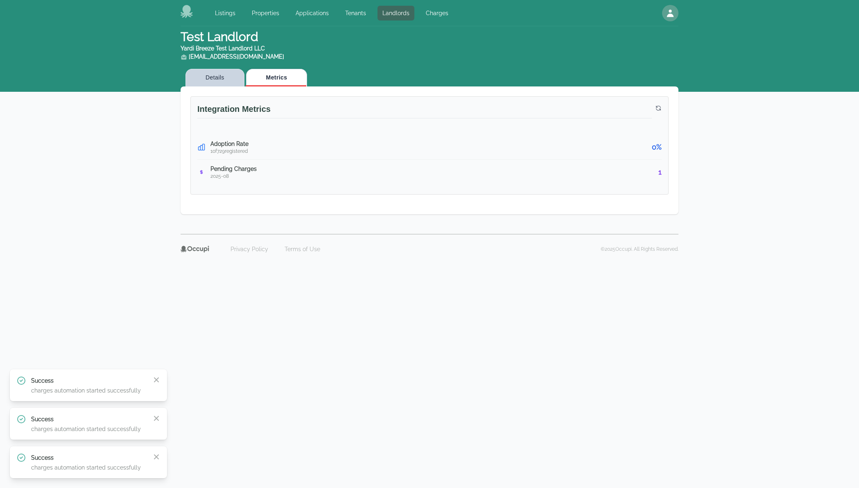
drag, startPoint x: 211, startPoint y: 81, endPoint x: 254, endPoint y: 87, distance: 43.4
click at [212, 81] on button "Details" at bounding box center [215, 78] width 59 height 18
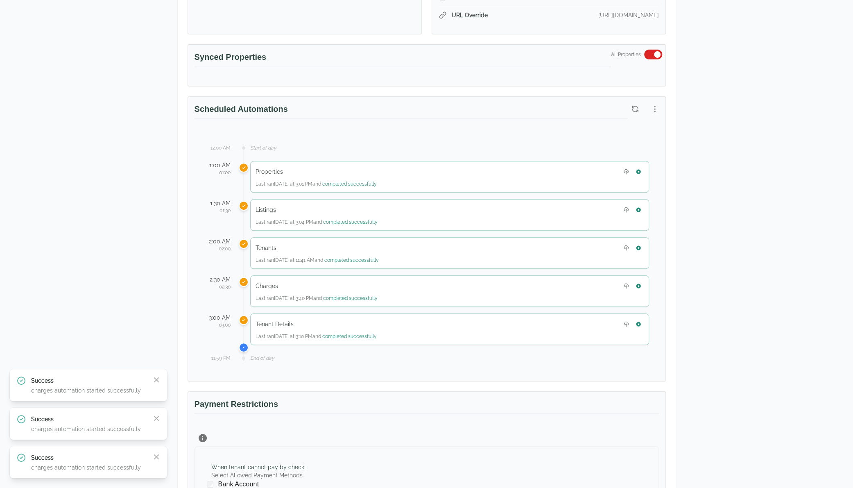
scroll to position [123, 0]
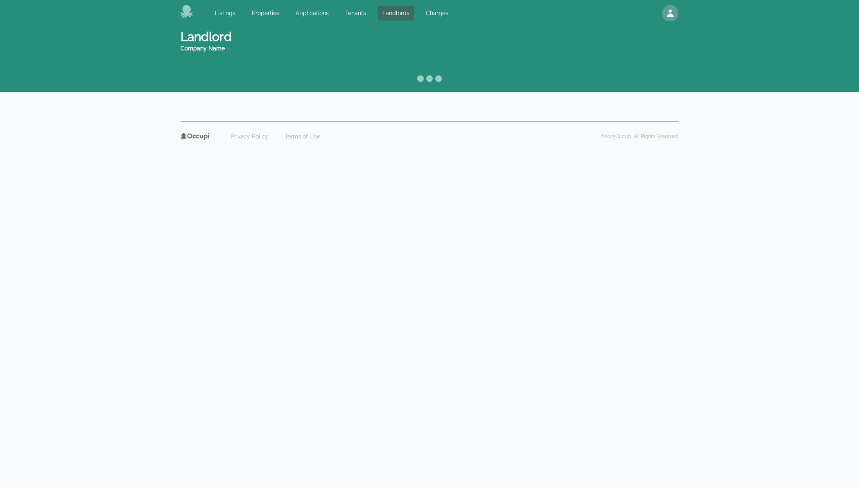
click at [242, 308] on body "Listings Properties Applications Tenants Landlords Charges Open main menu Open …" at bounding box center [429, 244] width 859 height 488
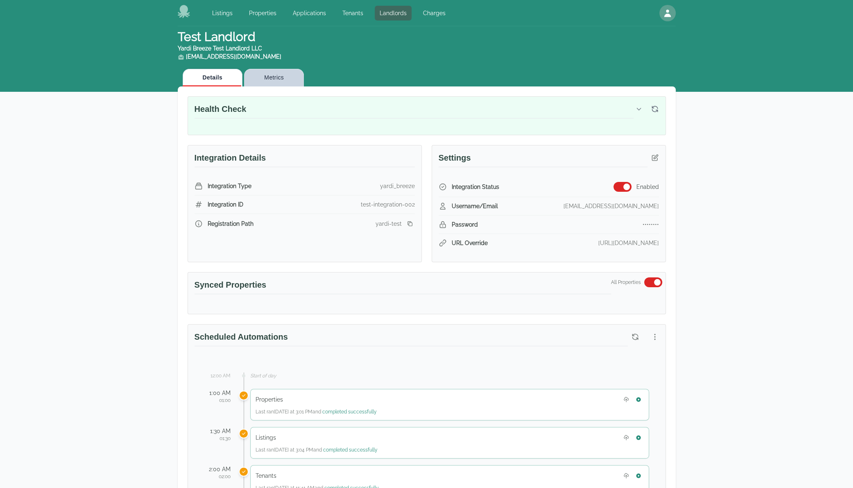
click at [253, 76] on button "Metrics" at bounding box center [274, 78] width 60 height 18
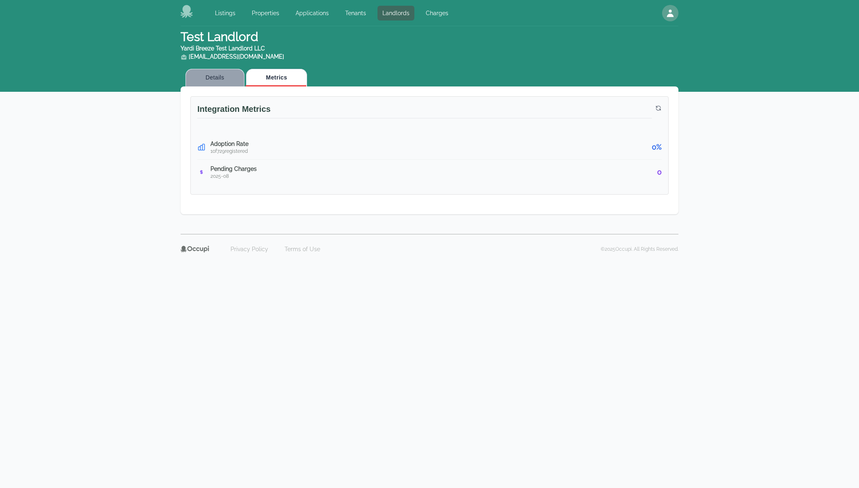
drag, startPoint x: 228, startPoint y: 80, endPoint x: 213, endPoint y: 80, distance: 14.8
click at [227, 81] on button "Details" at bounding box center [215, 78] width 59 height 18
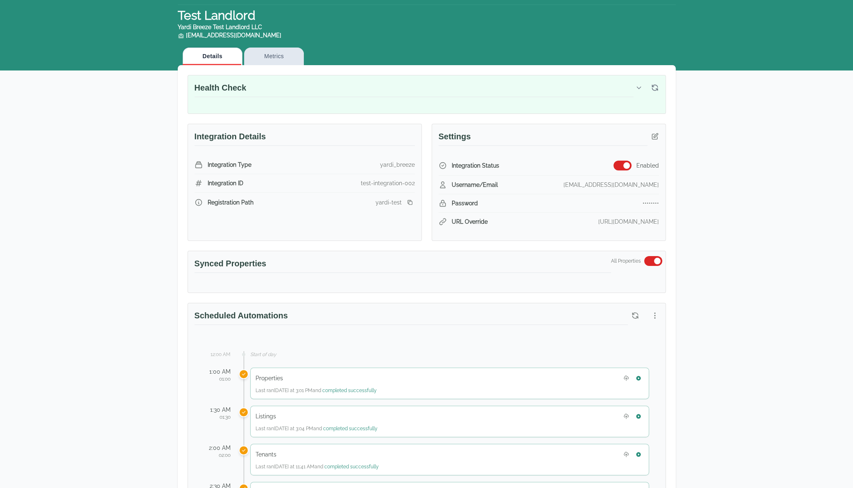
scroll to position [246, 0]
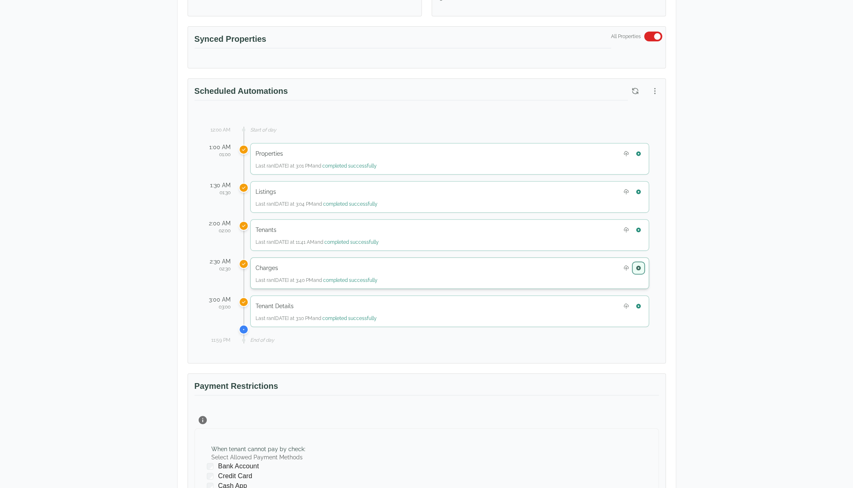
click at [638, 265] on icon "button" at bounding box center [638, 267] width 5 height 5
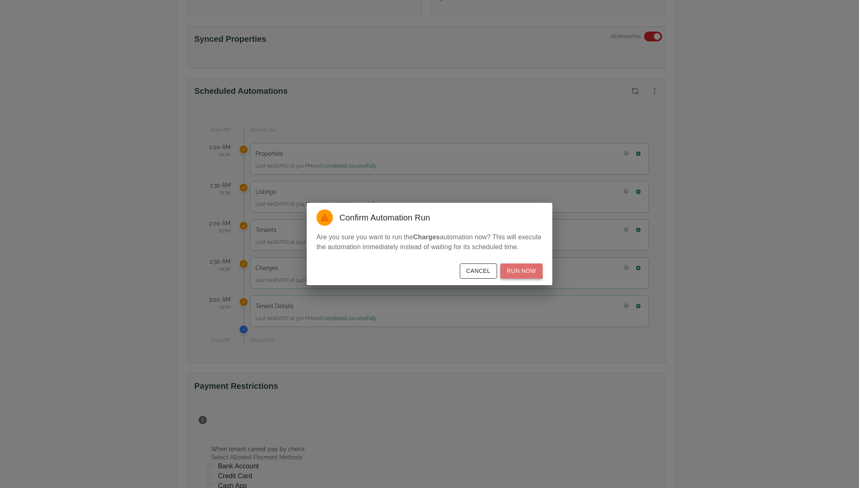
click at [522, 267] on button "Run Now" at bounding box center [522, 270] width 42 height 15
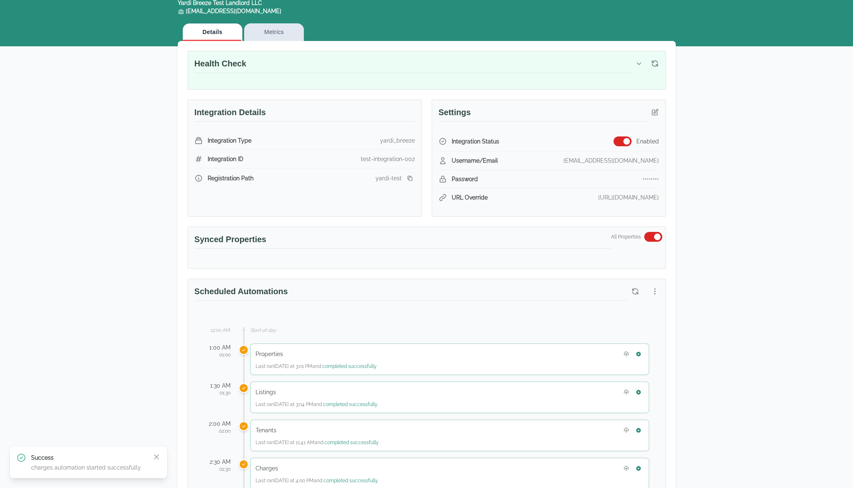
scroll to position [0, 0]
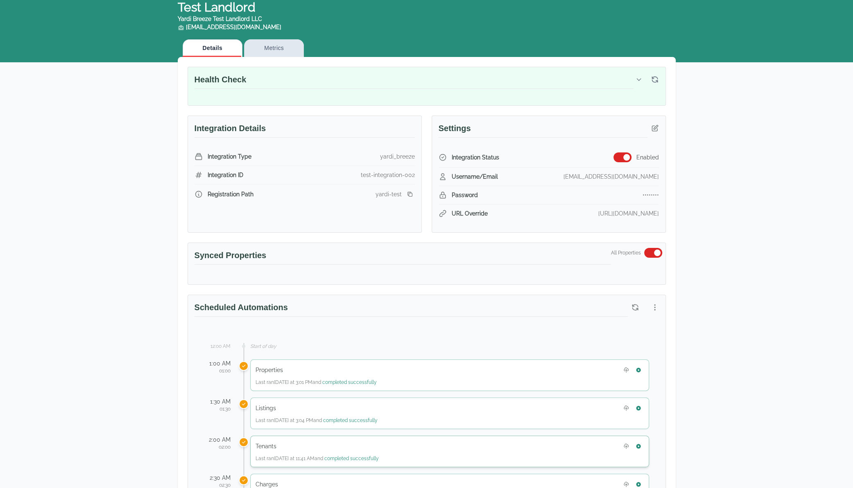
scroll to position [205, 0]
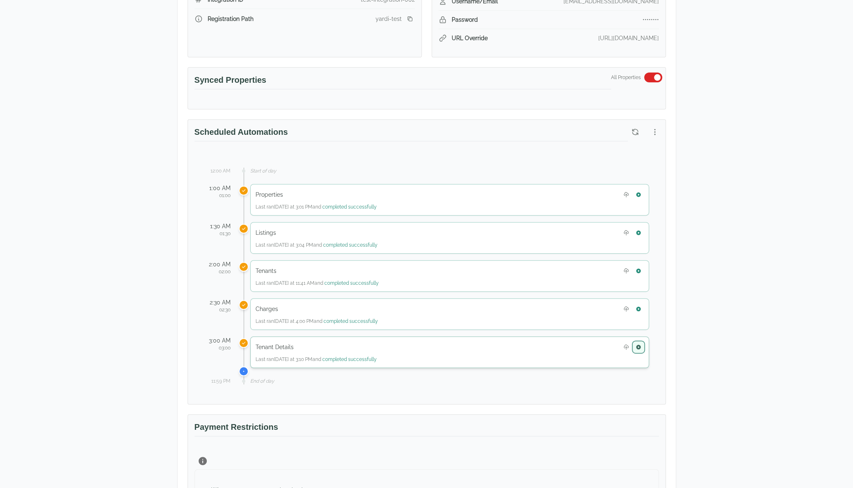
click at [635, 342] on button "button" at bounding box center [638, 347] width 11 height 11
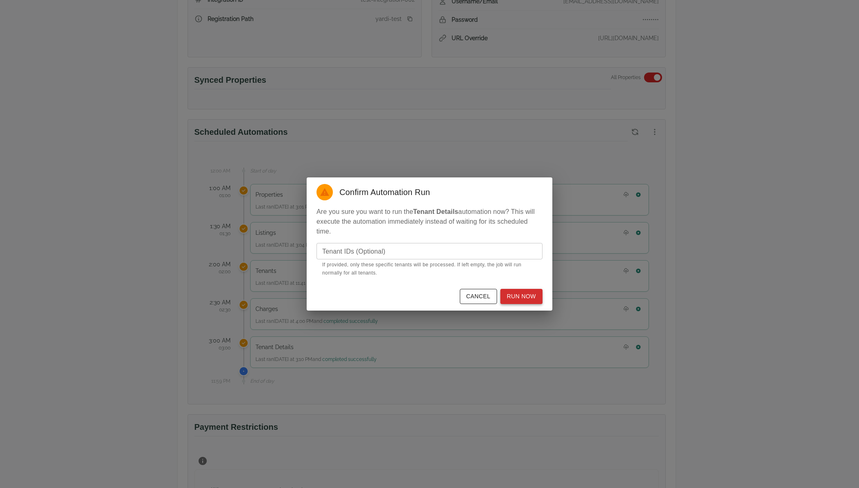
click at [533, 300] on button "Run Now" at bounding box center [522, 296] width 42 height 15
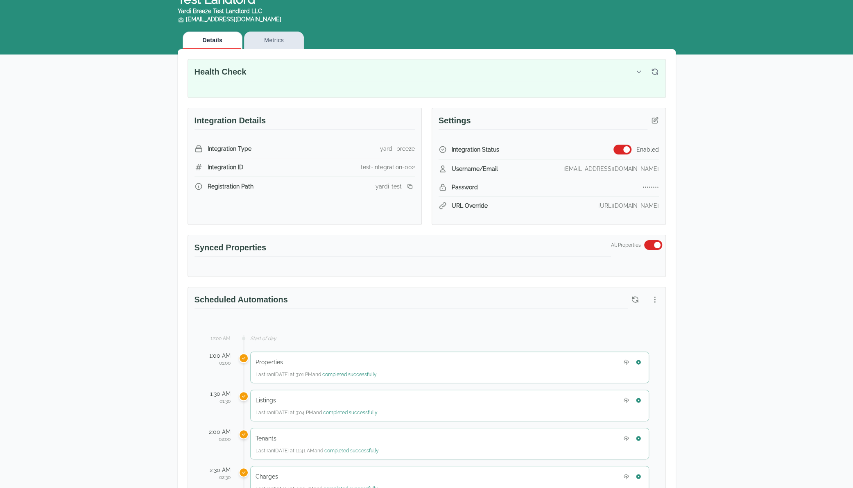
scroll to position [164, 0]
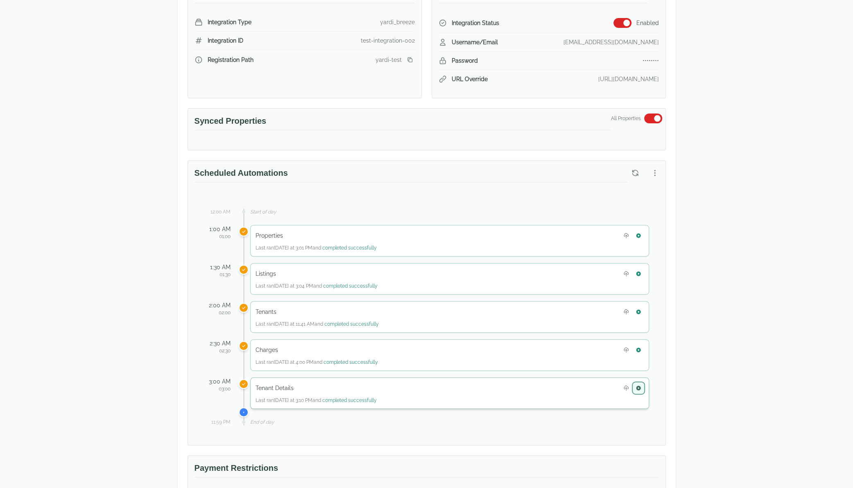
click at [639, 385] on icon "button" at bounding box center [638, 387] width 5 height 5
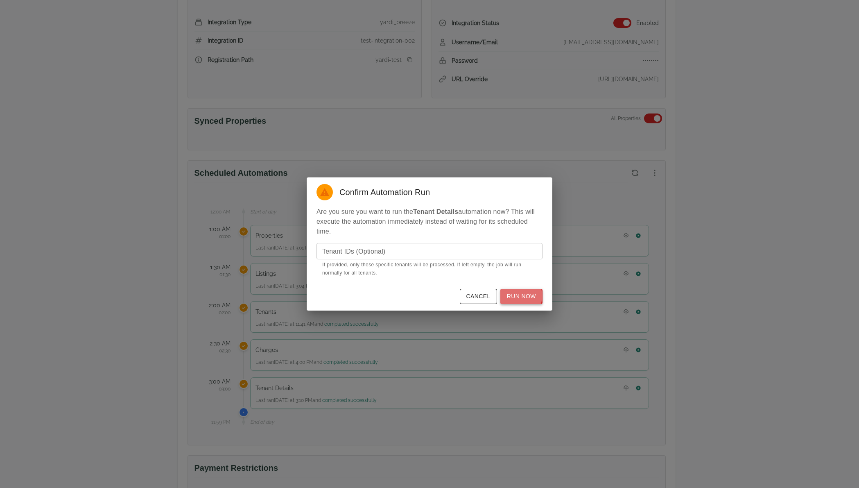
click at [516, 296] on button "Run Now" at bounding box center [522, 296] width 42 height 15
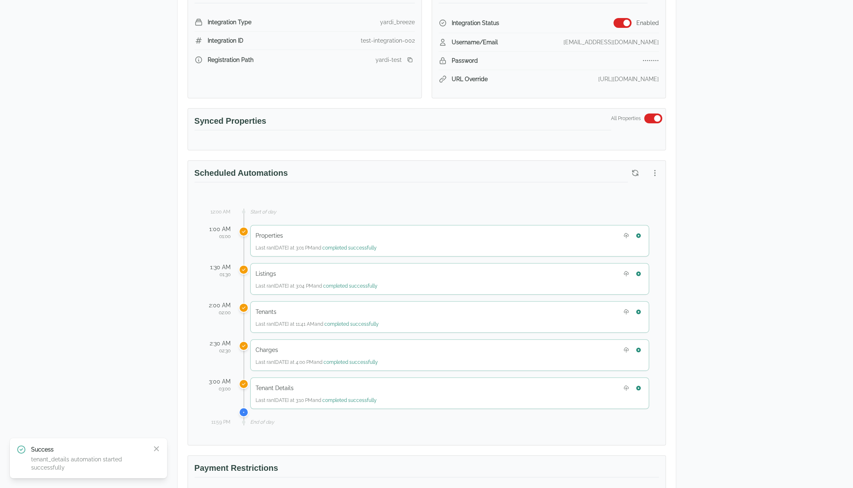
click at [843, 258] on div "Test Landlord Yardi Breeze Test Landlord LLC [EMAIL_ADDRESS][DOMAIN_NAME] Detai…" at bounding box center [426, 321] width 853 height 918
click at [433, 465] on h3 "Payment Restrictions" at bounding box center [427, 469] width 465 height 15
click at [723, 146] on div "Test Landlord Yardi Breeze Test Landlord LLC [EMAIL_ADDRESS][DOMAIN_NAME] Detai…" at bounding box center [426, 321] width 853 height 918
click at [641, 385] on icon "button" at bounding box center [639, 388] width 6 height 6
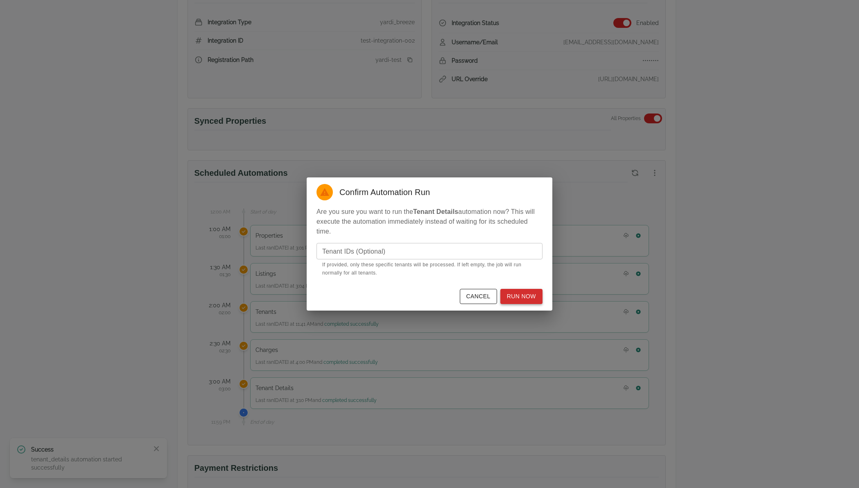
click at [518, 296] on button "Run Now" at bounding box center [522, 296] width 42 height 15
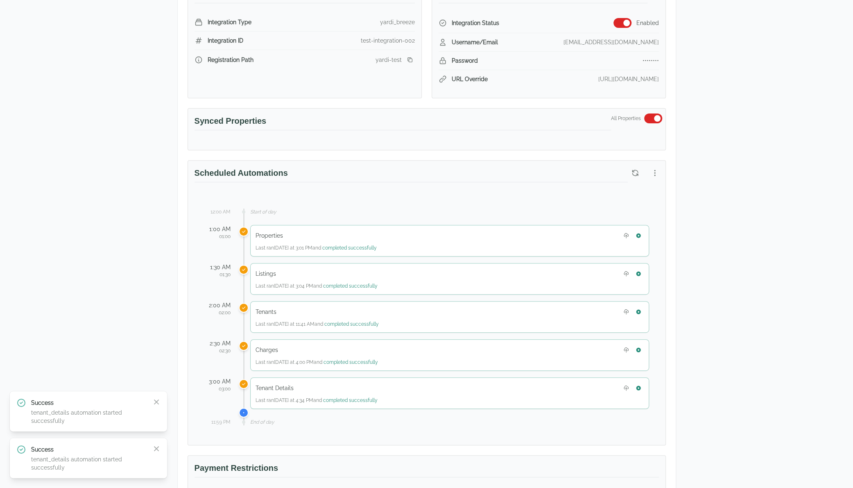
click at [822, 97] on div "Test Landlord Yardi Breeze Test Landlord LLC [EMAIL_ADDRESS][DOMAIN_NAME] Detai…" at bounding box center [426, 321] width 853 height 918
